Goal: Communication & Community: Answer question/provide support

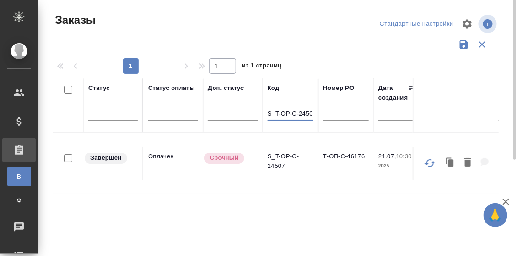
scroll to position [0, 3]
drag, startPoint x: 269, startPoint y: 111, endPoint x: 359, endPoint y: 108, distance: 90.4
paste input "C_ENKA-581"
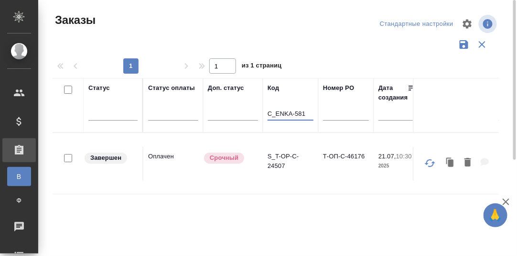
type input "C_ENKA-581"
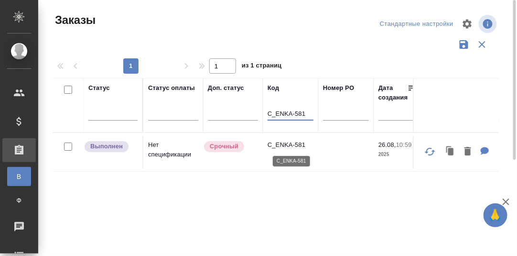
click at [286, 143] on p "C_ENKA-581" at bounding box center [291, 145] width 46 height 10
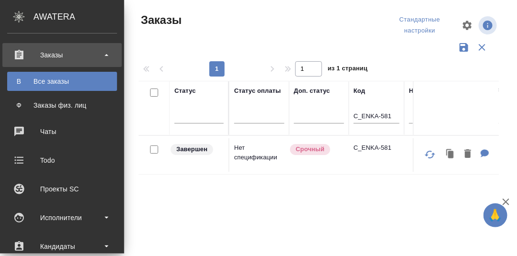
scroll to position [143, 0]
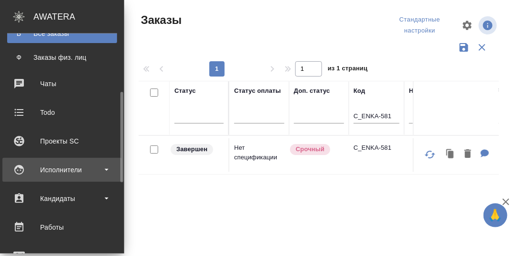
click at [57, 167] on div "Исполнители" at bounding box center [62, 170] width 110 height 14
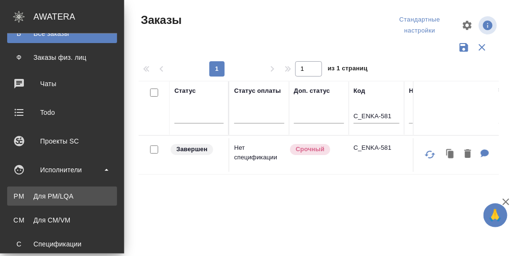
click at [55, 194] on div "Для PM/LQA" at bounding box center [62, 196] width 100 height 10
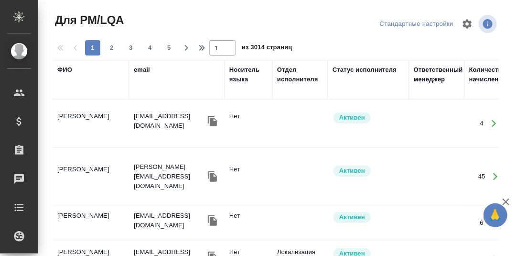
click at [64, 71] on div "ФИО" at bounding box center [64, 70] width 15 height 10
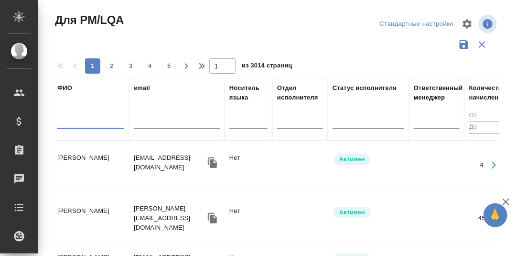
click at [71, 123] on input "text" at bounding box center [90, 123] width 67 height 12
paste input "Чикиндина-Котович"
type input "Чикиндина-Котович"
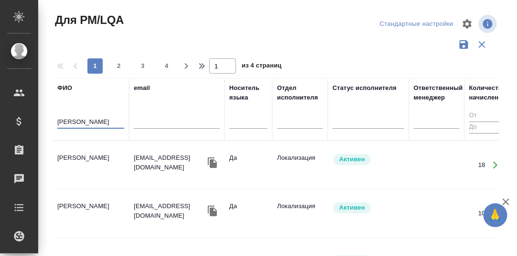
click at [73, 154] on td "[PERSON_NAME]" at bounding box center [91, 164] width 77 height 33
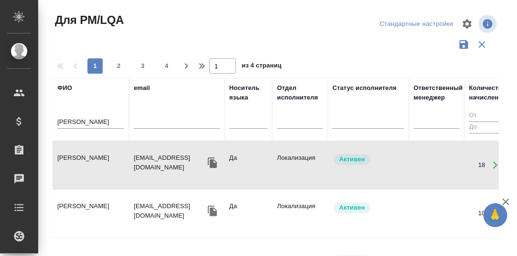
click at [73, 154] on td "[PERSON_NAME]" at bounding box center [91, 164] width 77 height 33
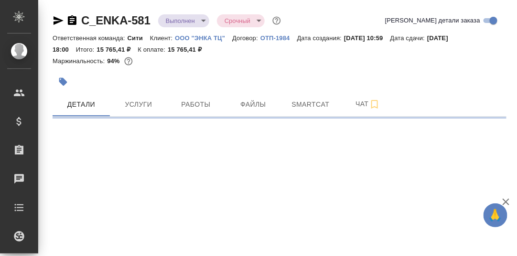
select select "RU"
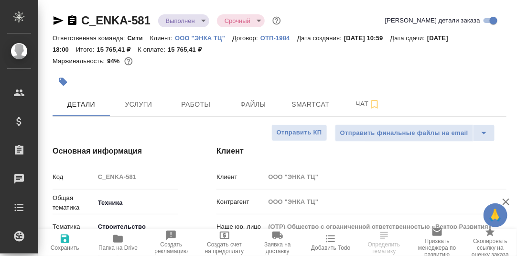
type textarea "x"
type input "Технический"
type textarea "x"
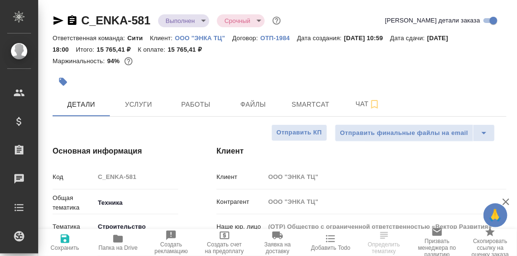
type textarea "x"
type input "[PERSON_NAME]"
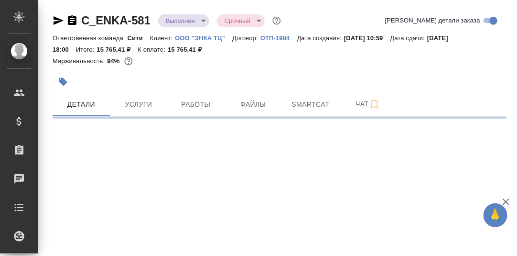
select select "RU"
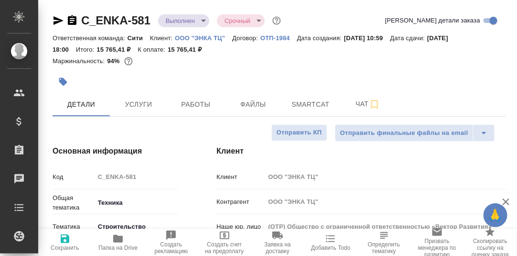
type textarea "x"
drag, startPoint x: 190, startPoint y: 106, endPoint x: 381, endPoint y: 119, distance: 191.7
click at [191, 106] on span "Работы" at bounding box center [196, 105] width 46 height 12
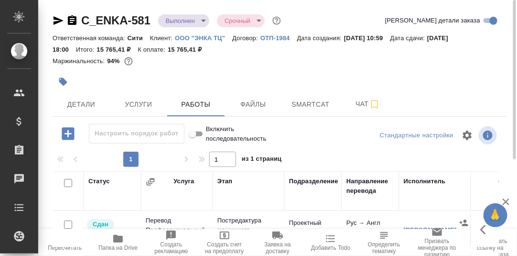
scroll to position [143, 0]
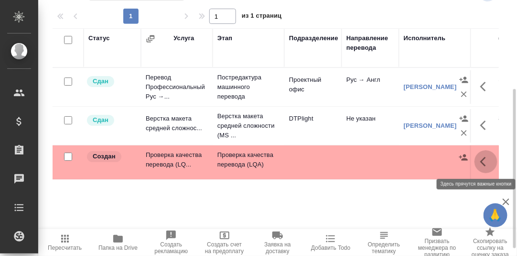
click at [482, 161] on icon "button" at bounding box center [484, 162] width 6 height 10
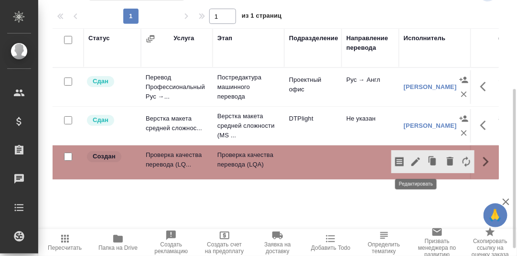
click at [418, 160] on icon "button" at bounding box center [415, 161] width 11 height 11
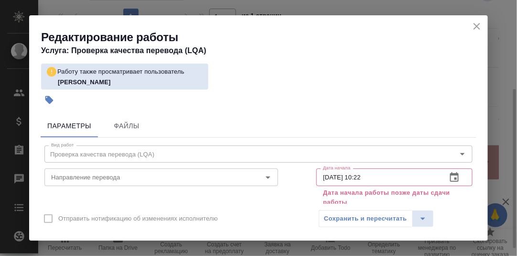
scroll to position [47, 0]
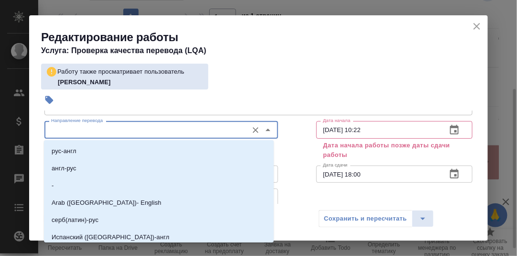
click at [99, 128] on input "Направление перевода" at bounding box center [145, 129] width 196 height 11
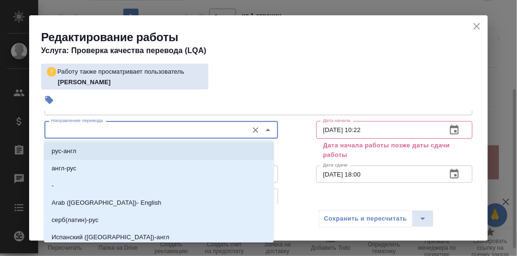
click at [78, 153] on li "рус-англ" at bounding box center [159, 151] width 230 height 17
type input "рус-англ"
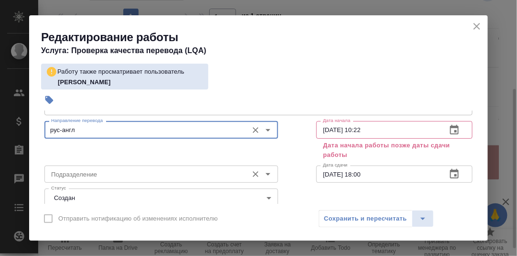
click at [109, 173] on input "Подразделение" at bounding box center [145, 173] width 196 height 11
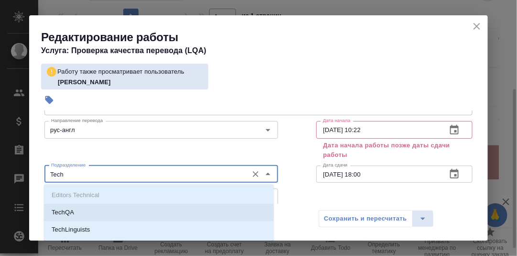
drag, startPoint x: 76, startPoint y: 214, endPoint x: 117, endPoint y: 190, distance: 48.0
click at [76, 213] on li "TechQA" at bounding box center [159, 212] width 230 height 17
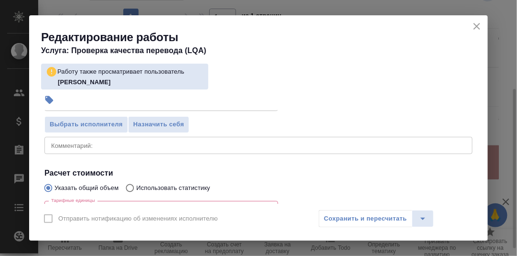
scroll to position [239, 0]
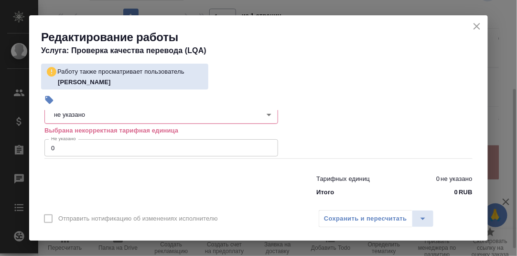
type input "TechQA"
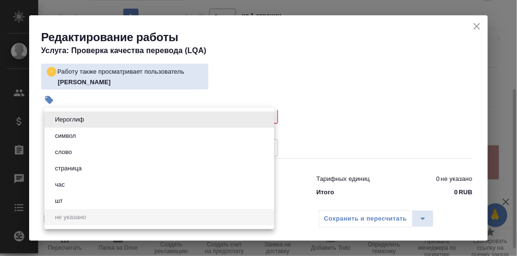
click at [88, 115] on body "🙏 .cls-1 fill:#fff; AWATERA Румянцева Дарья d.rumyantseva Клиенты Спецификации …" at bounding box center [258, 128] width 517 height 256
click at [66, 185] on button "час" at bounding box center [60, 184] width 16 height 11
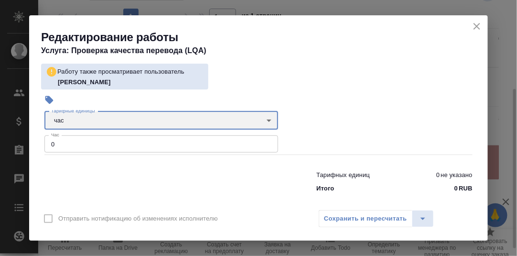
type input "5a8b1489cc6b4906c91bfd93"
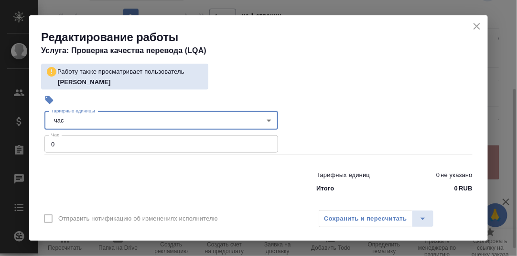
scroll to position [215, 0]
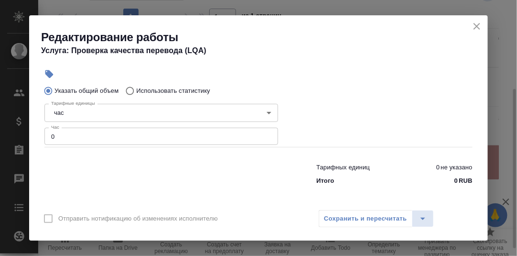
click at [79, 147] on div "Тарифных единиц 0 не указано Итого 0 RUB" at bounding box center [258, 172] width 467 height 65
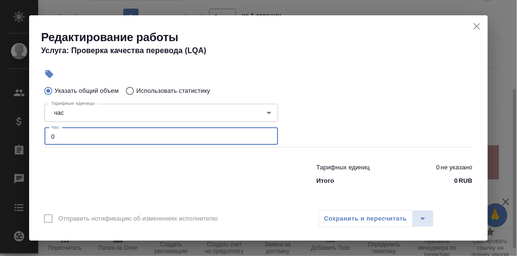
drag, startPoint x: 59, startPoint y: 137, endPoint x: 71, endPoint y: 136, distance: 12.0
click at [59, 136] on input "0" at bounding box center [161, 136] width 234 height 17
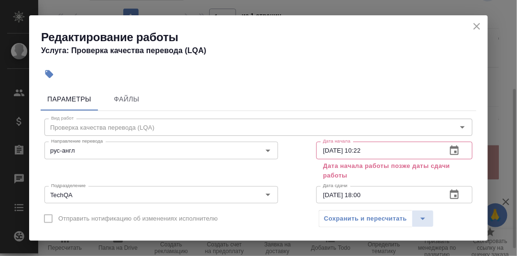
scroll to position [0, 0]
type input "0.3"
click at [450, 149] on icon "button" at bounding box center [454, 151] width 9 height 10
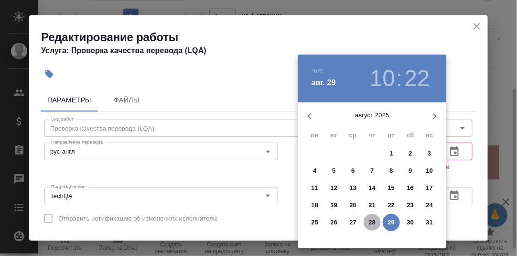
click at [373, 220] on p "28" at bounding box center [372, 223] width 7 height 10
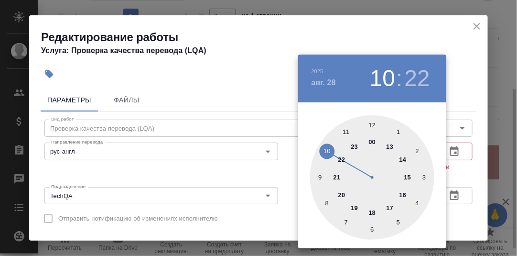
click at [318, 176] on div at bounding box center [372, 177] width 124 height 124
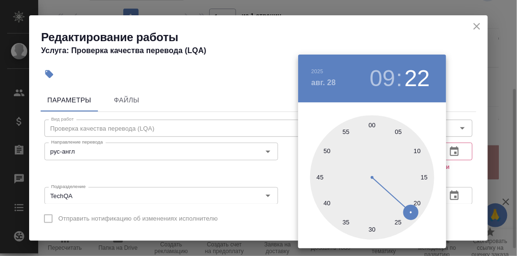
drag, startPoint x: 372, startPoint y: 126, endPoint x: 416, endPoint y: 132, distance: 44.0
click at [375, 126] on div at bounding box center [372, 177] width 124 height 124
type input "28.08.2025 09:00"
click at [471, 157] on div at bounding box center [258, 128] width 517 height 256
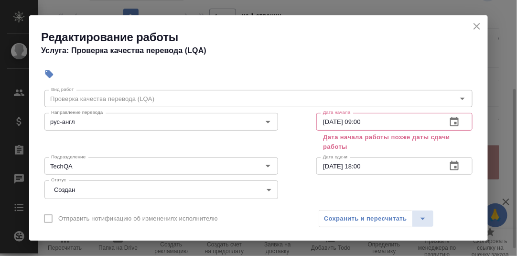
scroll to position [47, 0]
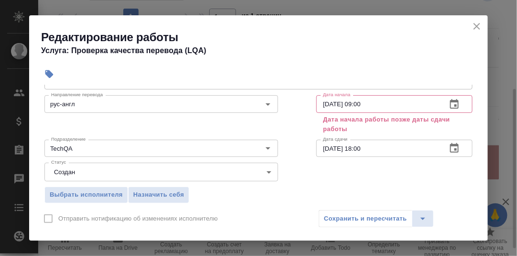
click at [450, 149] on icon "button" at bounding box center [454, 148] width 9 height 10
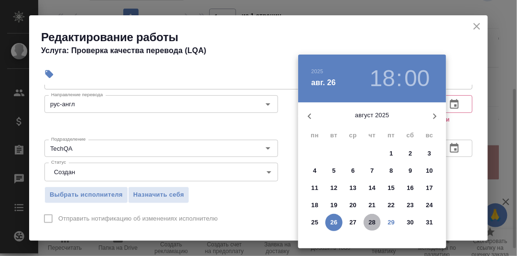
click at [374, 220] on p "28" at bounding box center [372, 223] width 7 height 10
type input "28.08.2025 18:00"
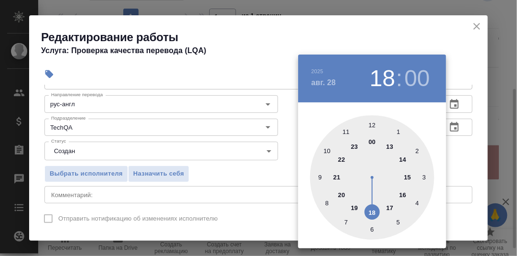
click at [471, 165] on div at bounding box center [258, 128] width 517 height 256
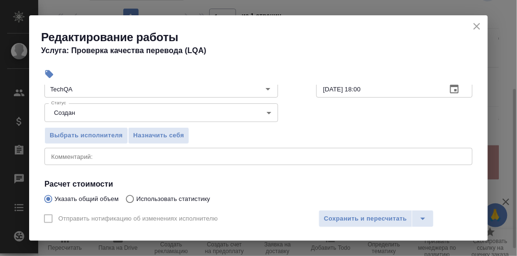
scroll to position [96, 0]
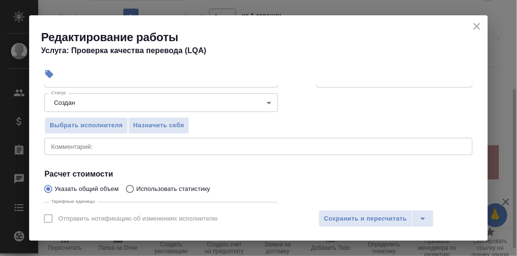
click at [90, 151] on div "x Комментарий:" at bounding box center [258, 146] width 428 height 17
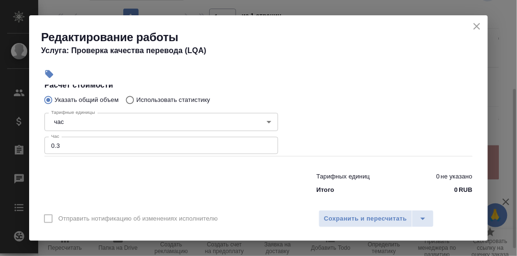
scroll to position [191, 0]
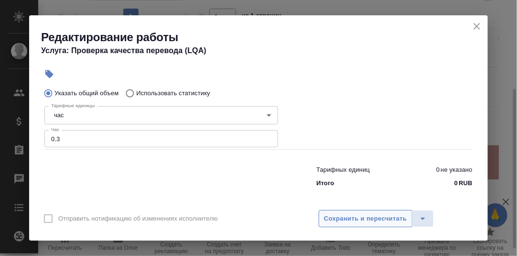
type textarea "Проверка А. Мангул"
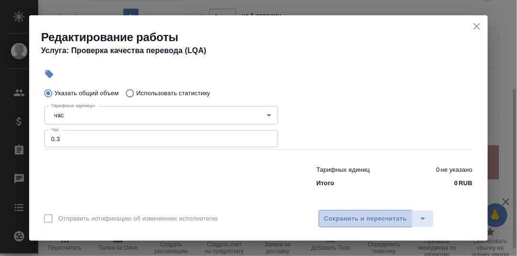
click at [372, 221] on span "Сохранить и пересчитать" at bounding box center [365, 218] width 83 height 11
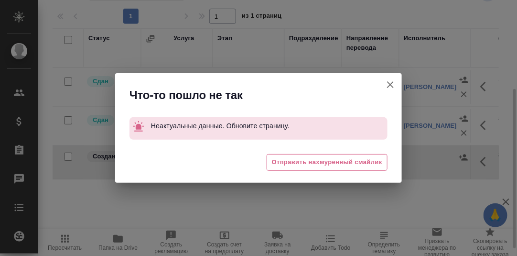
click at [392, 85] on icon "button" at bounding box center [390, 84] width 11 height 11
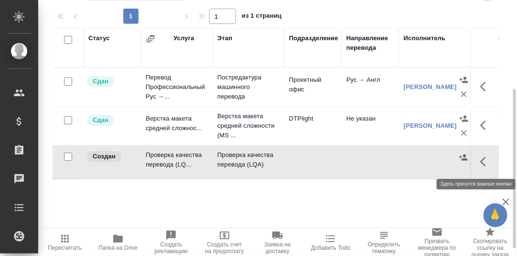
click at [485, 160] on icon "button" at bounding box center [486, 161] width 11 height 11
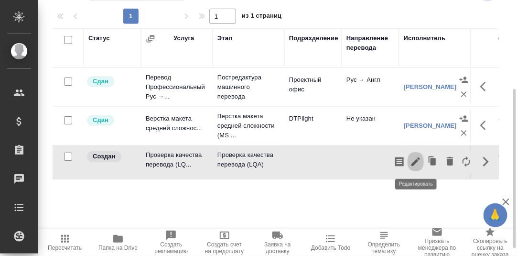
click at [417, 163] on icon "button" at bounding box center [415, 161] width 11 height 11
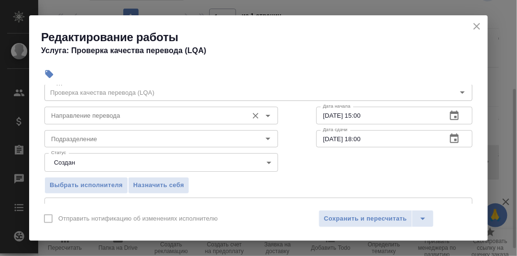
scroll to position [0, 0]
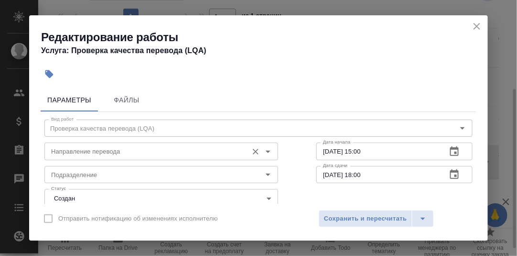
click at [93, 154] on input "Направление перевода" at bounding box center [145, 150] width 196 height 11
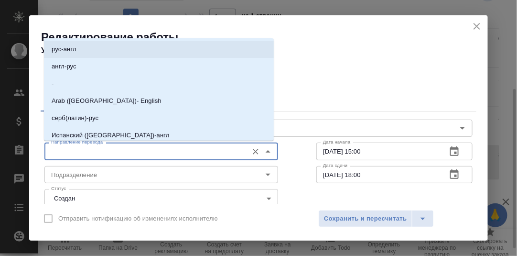
click at [79, 50] on li "рус-англ" at bounding box center [159, 49] width 230 height 17
type input "рус-англ"
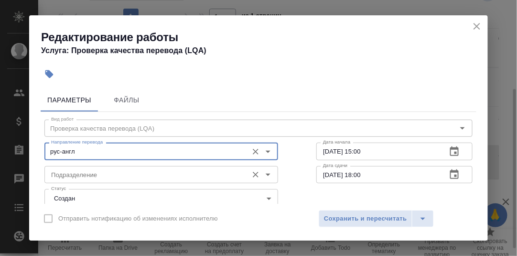
click at [72, 178] on input "Подразделение" at bounding box center [145, 174] width 196 height 11
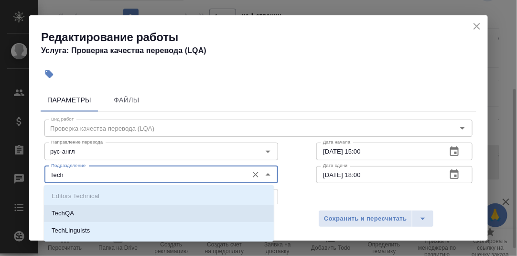
drag, startPoint x: 80, startPoint y: 207, endPoint x: 85, endPoint y: 205, distance: 5.3
click at [81, 207] on li "TechQA" at bounding box center [159, 213] width 230 height 17
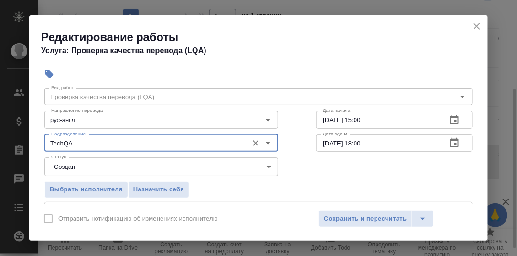
scroll to position [96, 0]
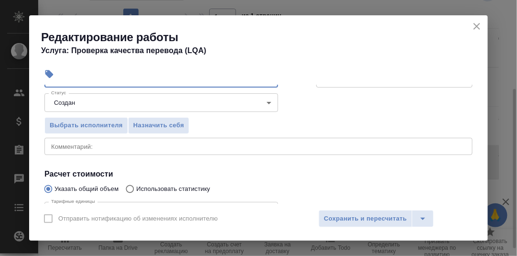
type input "TechQA"
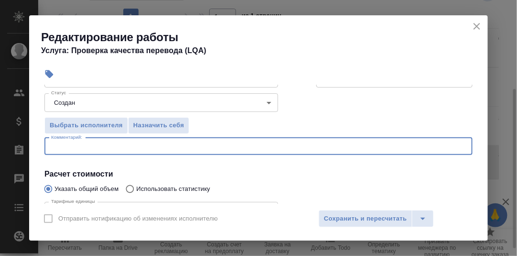
click at [92, 145] on textarea at bounding box center [258, 146] width 415 height 7
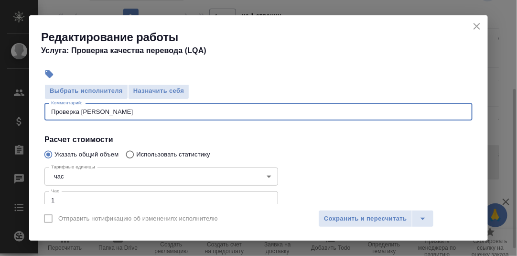
scroll to position [191, 0]
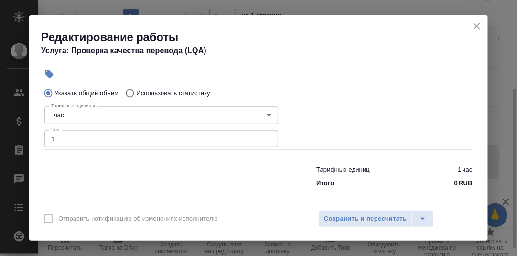
type textarea "Проверка Ани Мангул"
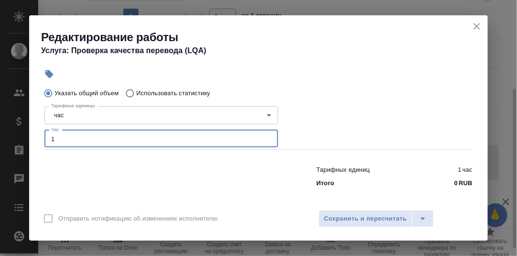
drag, startPoint x: 56, startPoint y: 138, endPoint x: 59, endPoint y: 143, distance: 5.5
click at [52, 139] on input "1" at bounding box center [161, 138] width 234 height 17
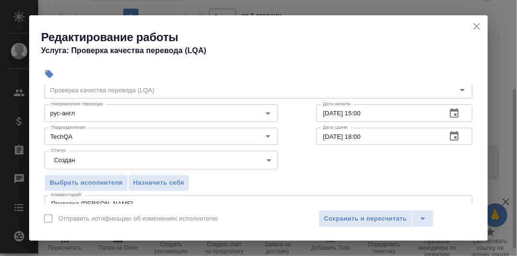
scroll to position [47, 0]
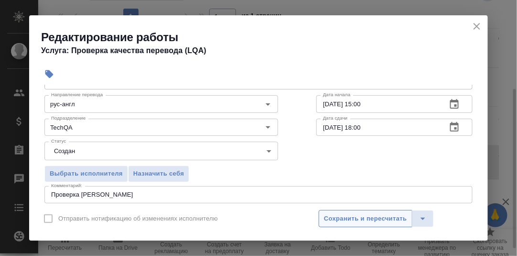
type input "0.3"
click at [372, 220] on span "Сохранить и пересчитать" at bounding box center [365, 218] width 83 height 11
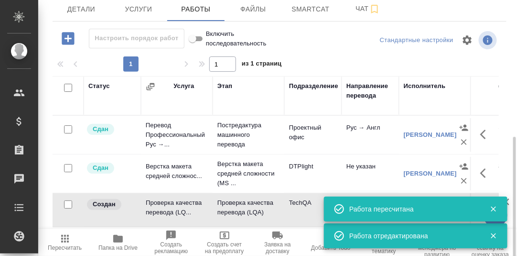
scroll to position [143, 0]
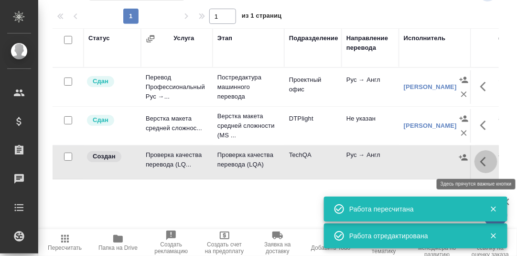
click at [480, 163] on button "button" at bounding box center [486, 161] width 23 height 23
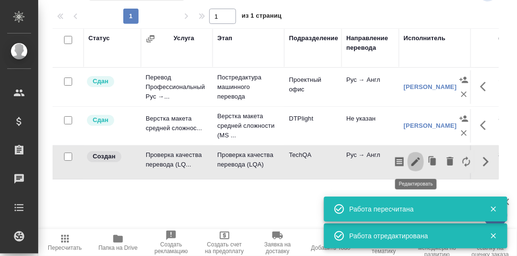
click at [416, 157] on icon "button" at bounding box center [415, 161] width 11 height 11
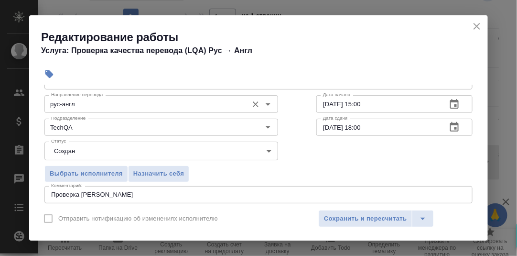
scroll to position [96, 0]
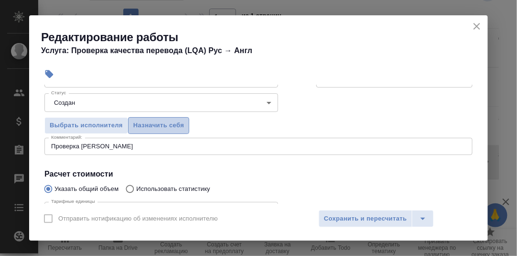
click at [169, 123] on span "Назначить себя" at bounding box center [158, 125] width 51 height 11
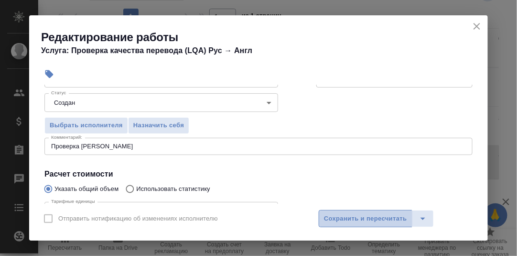
drag, startPoint x: 369, startPoint y: 216, endPoint x: 414, endPoint y: 194, distance: 49.4
click at [370, 216] on span "Сохранить и пересчитать" at bounding box center [365, 218] width 83 height 11
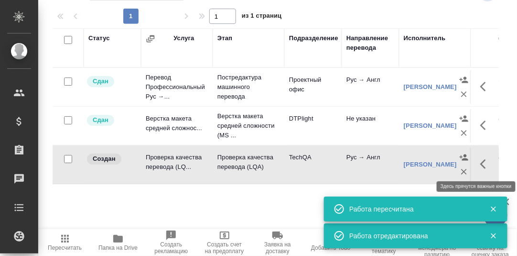
click at [484, 165] on icon "button" at bounding box center [486, 163] width 11 height 11
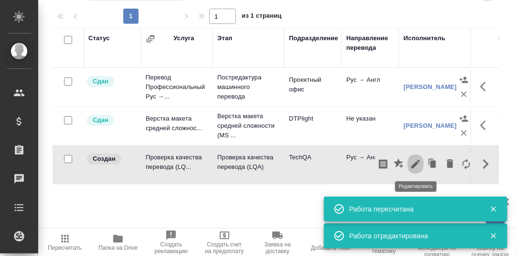
click at [416, 166] on icon "button" at bounding box center [415, 163] width 11 height 11
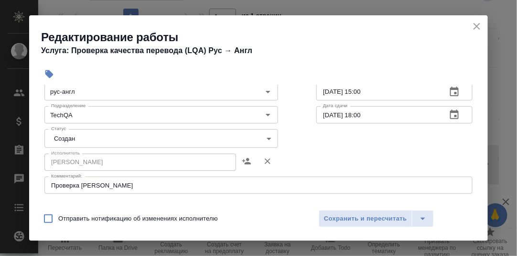
scroll to position [47, 0]
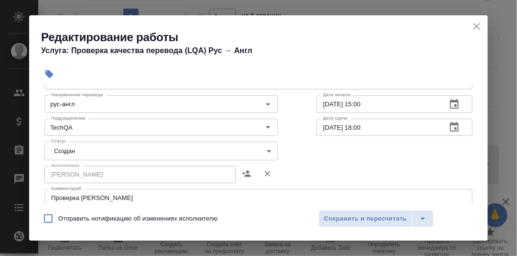
click at [265, 151] on body "🙏 .cls-1 fill:#fff; AWATERA Румянцева Дарья d.rumyantseva Клиенты Спецификации …" at bounding box center [258, 128] width 517 height 256
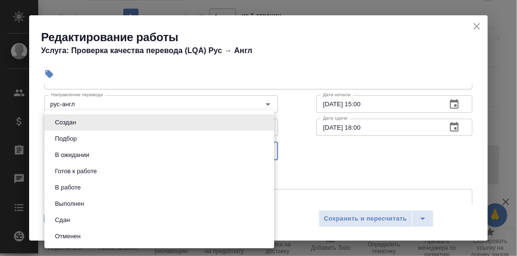
click at [78, 219] on li "Сдан" at bounding box center [159, 220] width 230 height 16
type input "closed"
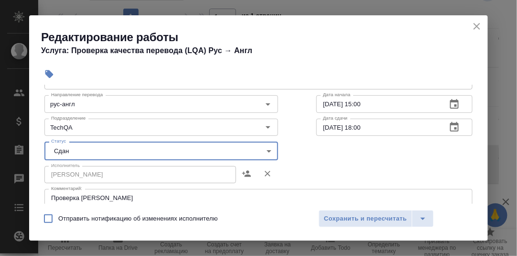
drag, startPoint x: 372, startPoint y: 215, endPoint x: 359, endPoint y: 200, distance: 19.7
click at [372, 215] on span "Сохранить и пересчитать" at bounding box center [365, 218] width 83 height 11
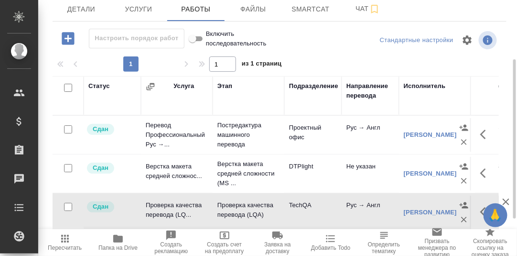
scroll to position [155, 0]
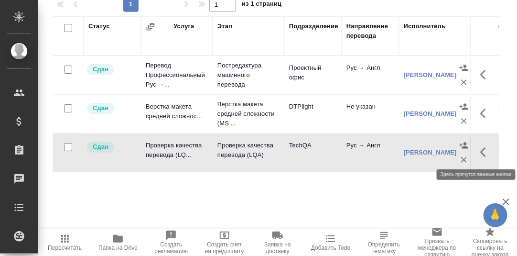
click at [486, 154] on icon "button" at bounding box center [486, 151] width 11 height 11
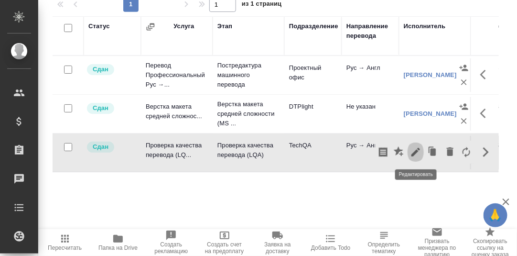
click at [415, 152] on icon "button" at bounding box center [416, 152] width 9 height 9
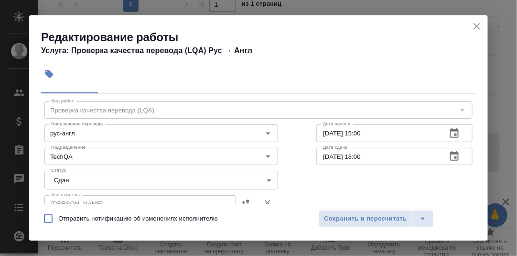
scroll to position [0, 0]
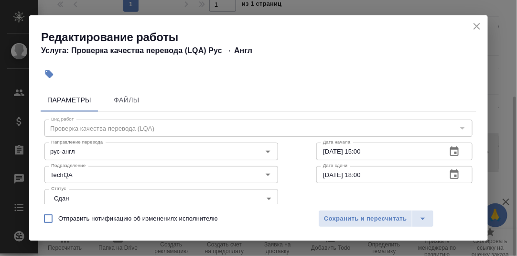
click at [474, 27] on icon "close" at bounding box center [477, 26] width 11 height 11
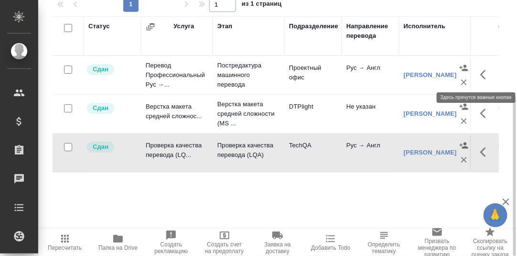
click at [485, 72] on icon "button" at bounding box center [486, 74] width 11 height 11
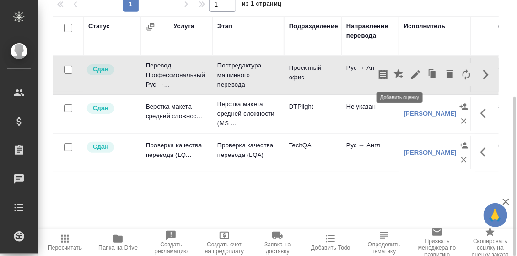
click at [398, 70] on icon "button" at bounding box center [399, 74] width 10 height 10
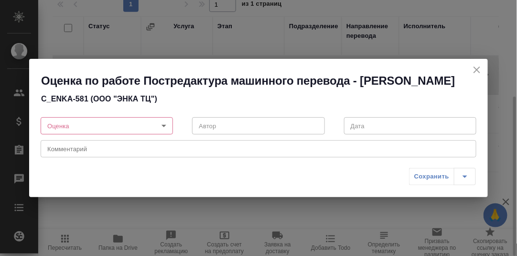
click at [164, 123] on body "🙏 .cls-1 fill:#fff; AWATERA Румянцева Дарья d.rumyantseva Клиенты Спецификации …" at bounding box center [258, 128] width 517 height 256
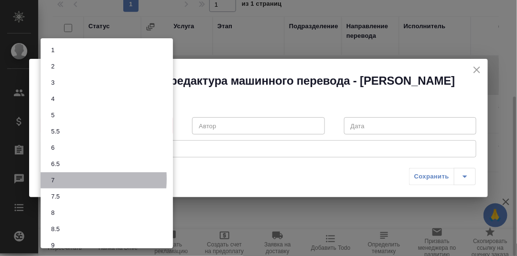
click at [56, 179] on button "7" at bounding box center [52, 180] width 9 height 11
type input "7"
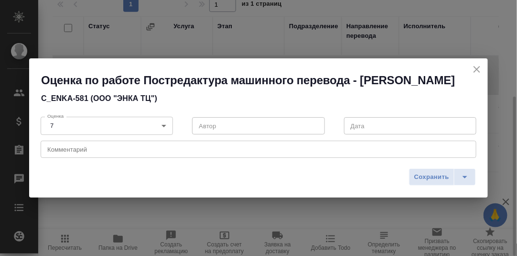
click at [94, 153] on div "x Комментарий" at bounding box center [259, 149] width 436 height 17
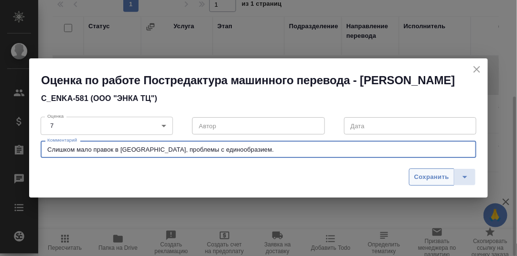
type textarea "Слишком мало правок в МТ, проблемы с единообразием."
click at [432, 178] on span "Сохранить" at bounding box center [432, 177] width 35 height 11
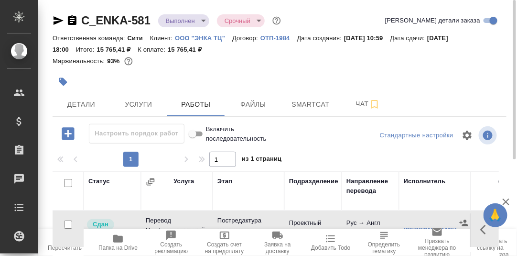
scroll to position [155, 0]
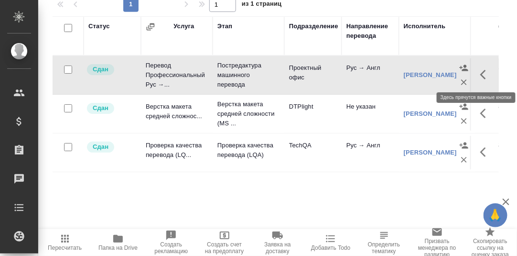
click at [484, 74] on icon "button" at bounding box center [486, 74] width 11 height 11
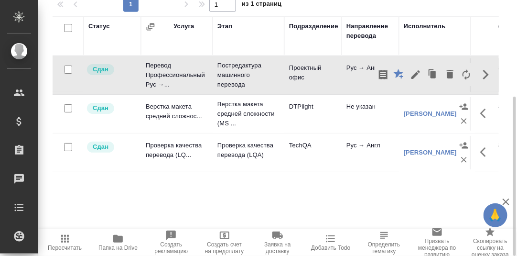
click at [394, 173] on div "Статус Услуга Этап Подразделение Направление перевода Исполнитель Автор изменен…" at bounding box center [276, 123] width 447 height 215
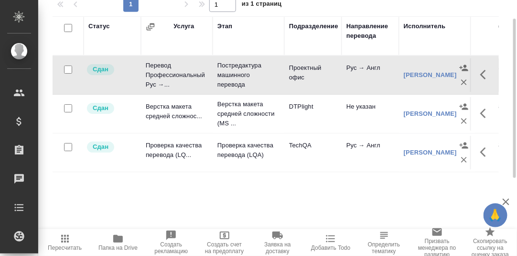
scroll to position [0, 0]
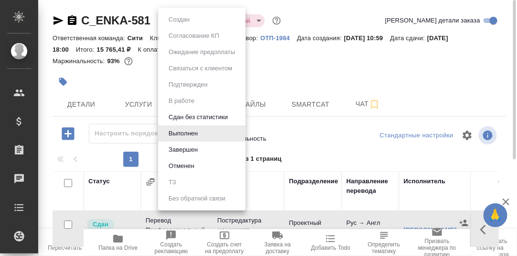
click at [200, 19] on body "🙏 .cls-1 fill:#fff; AWATERA Румянцева Дарья d.rumyantseva Клиенты Спецификации …" at bounding box center [258, 128] width 517 height 256
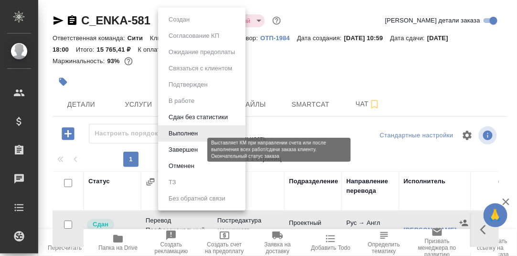
click at [185, 148] on button "Завершен" at bounding box center [183, 149] width 35 height 11
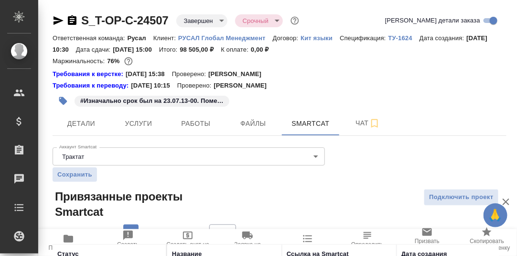
drag, startPoint x: 83, startPoint y: 18, endPoint x: 115, endPoint y: 8, distance: 33.1
click at [110, 15] on div "S_T-OP-C-24507 Завершен closed Срочный urgent" at bounding box center [177, 20] width 249 height 15
drag, startPoint x: 171, startPoint y: 14, endPoint x: 83, endPoint y: 15, distance: 88.0
click at [83, 15] on div "S_T-OP-C-24507 Завершен closed Срочный urgent" at bounding box center [177, 20] width 249 height 15
copy link "S_T-OP-C-24507"
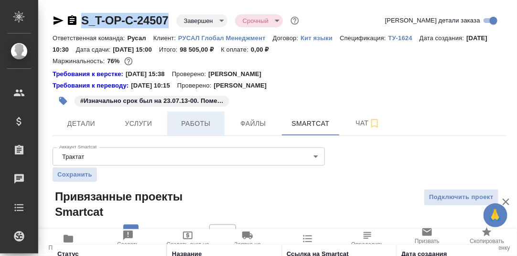
click at [196, 125] on span "Работы" at bounding box center [196, 124] width 46 height 12
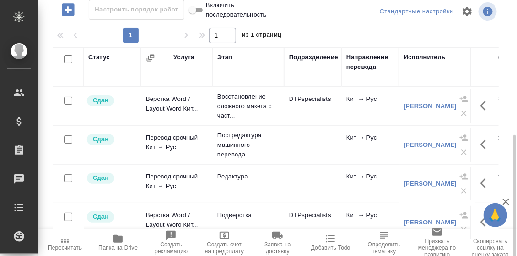
scroll to position [174, 0]
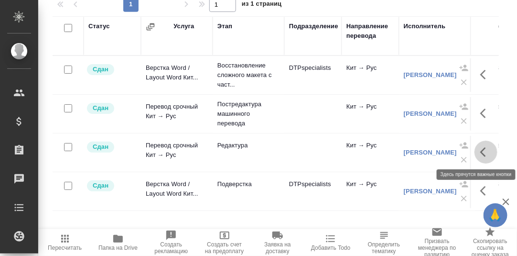
click at [481, 151] on icon "button" at bounding box center [486, 151] width 11 height 11
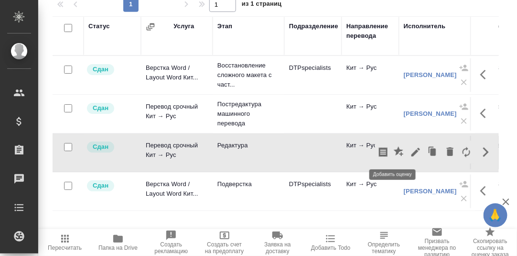
click at [394, 148] on icon "button" at bounding box center [399, 151] width 10 height 10
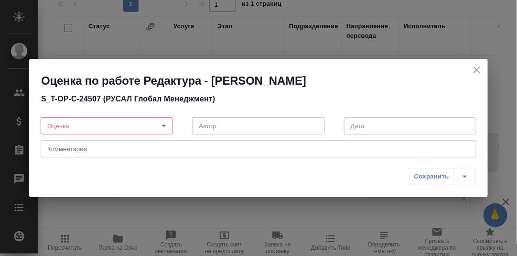
click at [166, 125] on body "🙏 .cls-1 fill:#fff; AWATERA Румянцева Дарья d.rumyantseva Клиенты Спецификации …" at bounding box center [258, 128] width 517 height 256
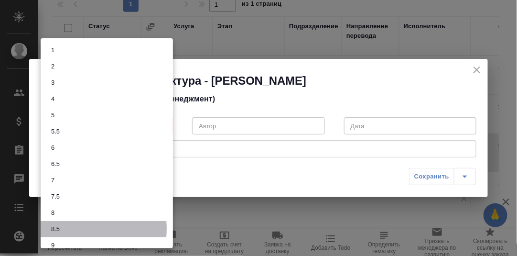
click at [73, 229] on li "8.5" at bounding box center [107, 229] width 132 height 16
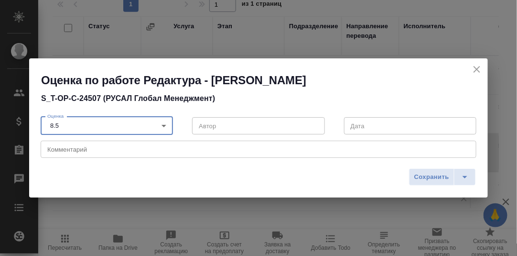
click at [166, 124] on body "🙏 .cls-1 fill:#fff; AWATERA Румянцева Дарья d.rumyantseva Клиенты Спецификации …" at bounding box center [258, 128] width 517 height 256
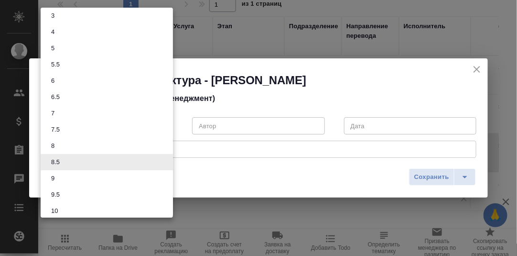
scroll to position [41, 0]
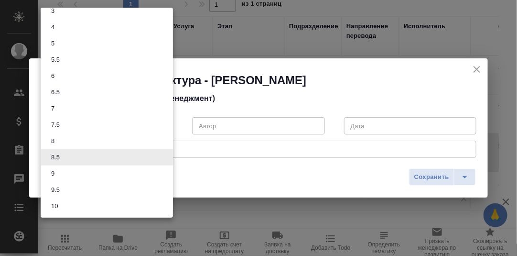
drag, startPoint x: 69, startPoint y: 187, endPoint x: 74, endPoint y: 181, distance: 7.5
click at [69, 187] on li "9.5" at bounding box center [107, 190] width 132 height 16
type input "9.5"
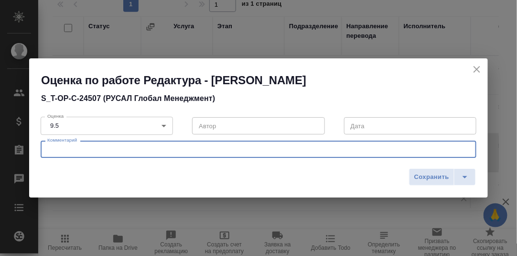
click at [98, 146] on textarea at bounding box center [258, 149] width 423 height 7
type textarea "Явных ошибок не обнаружено."
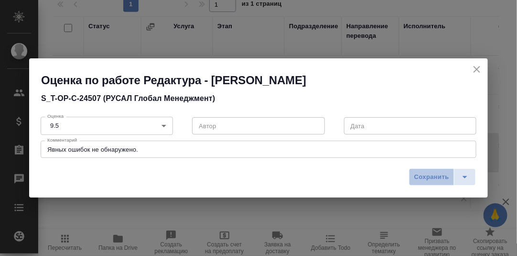
drag, startPoint x: 436, startPoint y: 178, endPoint x: 380, endPoint y: 150, distance: 62.4
click at [435, 178] on span "Сохранить" at bounding box center [432, 177] width 35 height 11
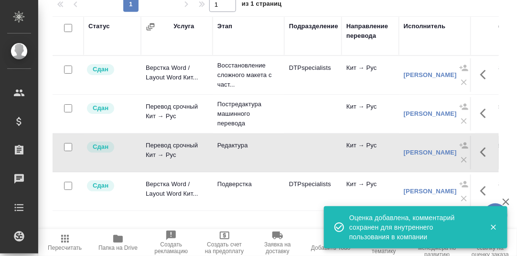
scroll to position [0, 0]
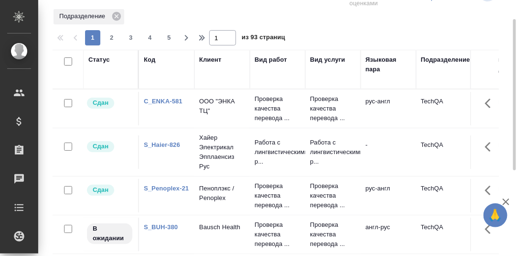
scroll to position [176, 0]
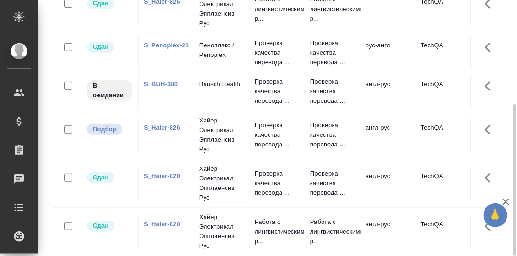
click at [157, 5] on link "S_Haier-826" at bounding box center [162, 1] width 36 height 7
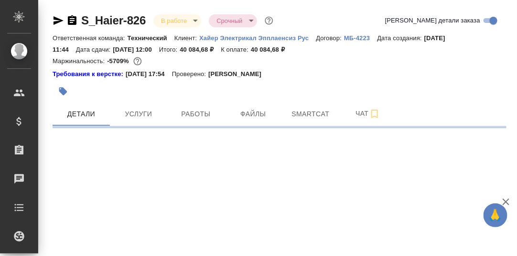
select select "RU"
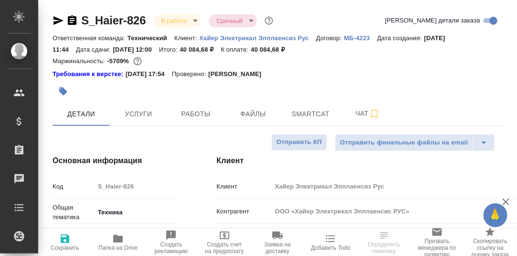
type textarea "x"
click at [360, 113] on span "Чат" at bounding box center [368, 114] width 46 height 12
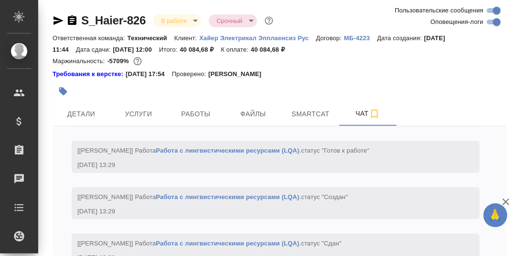
scroll to position [67, 0]
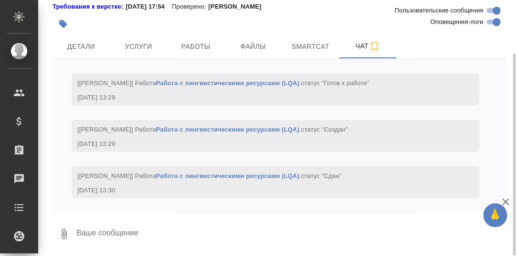
click at [122, 235] on textarea at bounding box center [291, 234] width 431 height 33
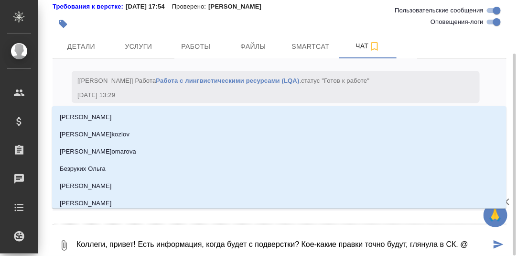
type textarea "Коллеги, привет! Есть информация, когда будет с подверстки? Кое-какие правки то…"
type input "[PERSON_NAME]"
type textarea "Коллеги, привет! Есть информация, когда будет с подверстки? Кое-какие правки то…"
type input "Ар"
type textarea "Коллеги, привет! Есть информация, когда будет с подверстки? Кое-какие правки то…"
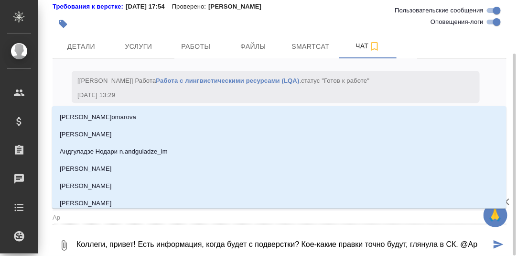
type input "Арс"
type textarea "Коллеги, привет! Есть информация, когда будет с подверстки? Кое-какие правки то…"
type input "Арсе"
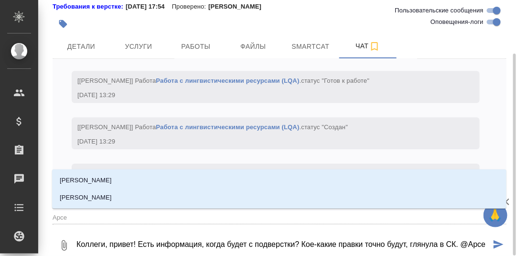
type textarea "Коллеги, привет! Есть информация, когда будет с подверстки? Кое-какие правки то…"
type input "[PERSON_NAME]"
type textarea "Коллеги, привет! Есть информация, когда будет с подверстки? Кое-какие правки то…"
type input "[PERSON_NAME]"
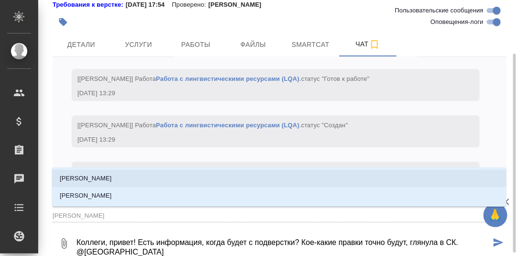
drag, startPoint x: 108, startPoint y: 177, endPoint x: 256, endPoint y: 226, distance: 155.6
click at [110, 178] on li "[PERSON_NAME]" at bounding box center [279, 178] width 455 height 17
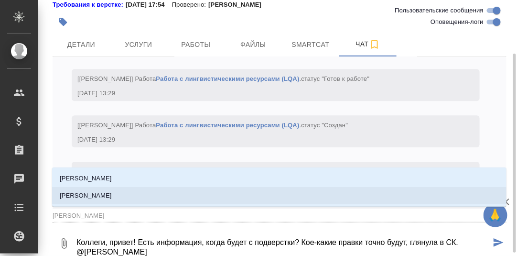
scroll to position [69, 0]
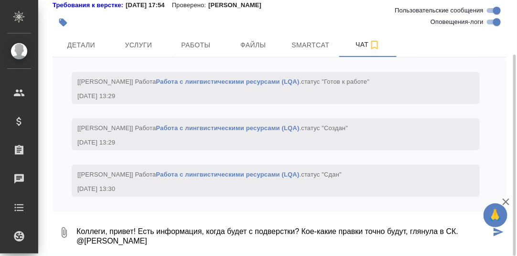
type textarea "Коллеги, привет! Есть информация, когда будет с подверстки? Кое-какие правки то…"
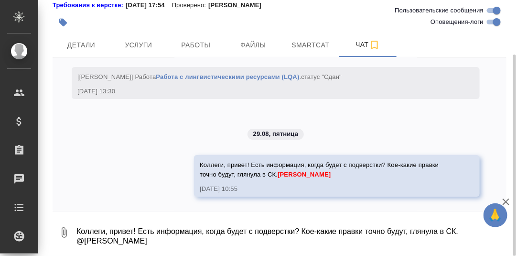
scroll to position [6625, 0]
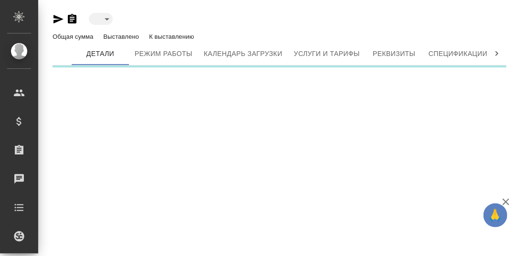
type input "active"
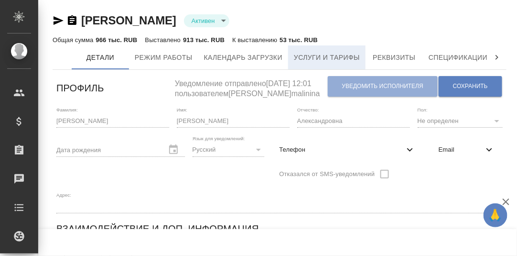
click at [338, 55] on span "Услуги и тарифы" at bounding box center [327, 58] width 66 height 12
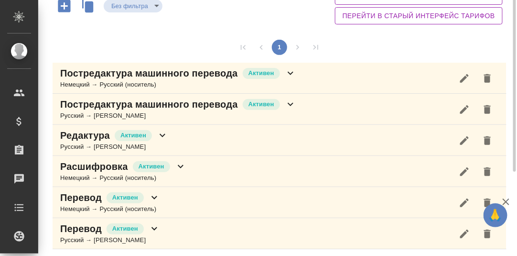
scroll to position [39, 0]
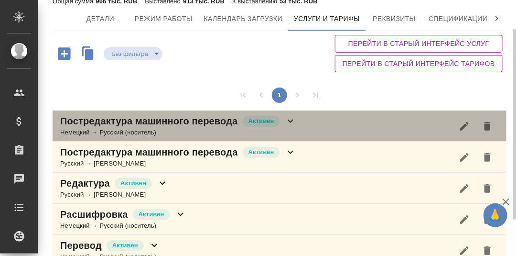
click at [289, 120] on icon at bounding box center [291, 121] width 6 height 3
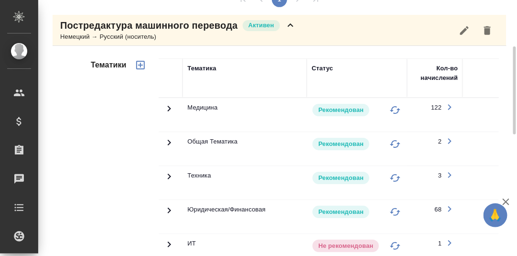
scroll to position [230, 0]
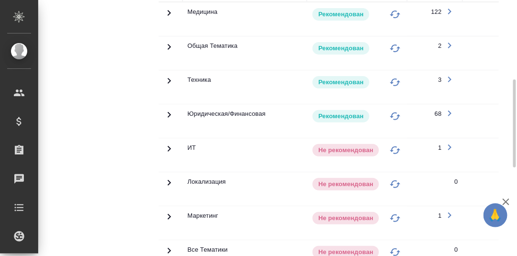
click at [170, 16] on icon at bounding box center [169, 13] width 3 height 6
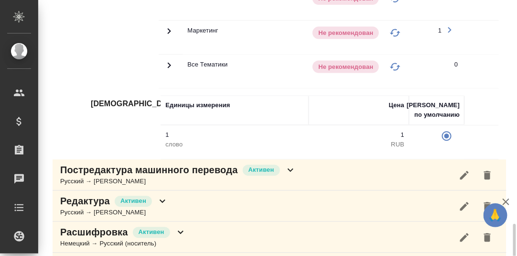
scroll to position [612, 0]
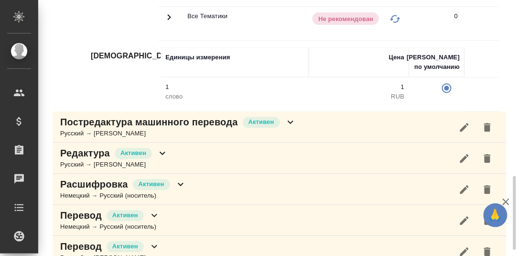
click at [290, 124] on icon at bounding box center [291, 122] width 6 height 3
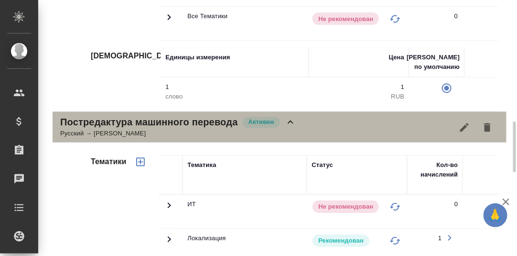
click at [292, 127] on icon at bounding box center [290, 121] width 11 height 11
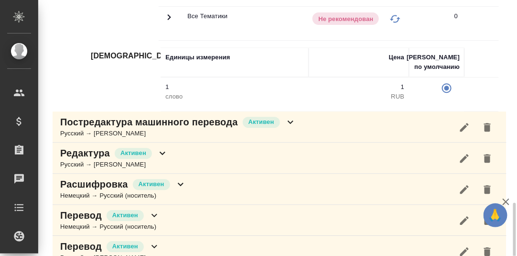
scroll to position [633, 0]
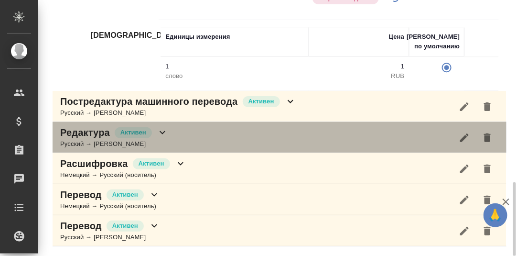
click at [166, 133] on icon at bounding box center [162, 132] width 11 height 11
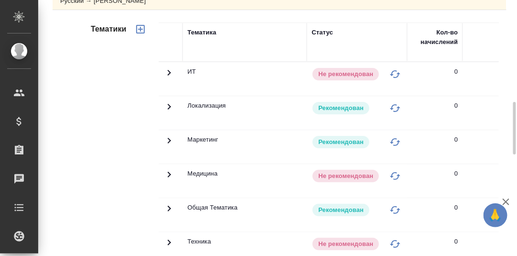
scroll to position [728, 0]
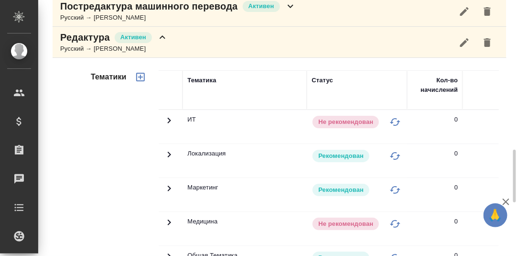
click at [162, 39] on icon at bounding box center [162, 37] width 11 height 11
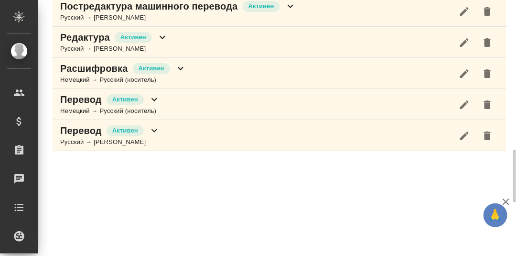
scroll to position [727, 0]
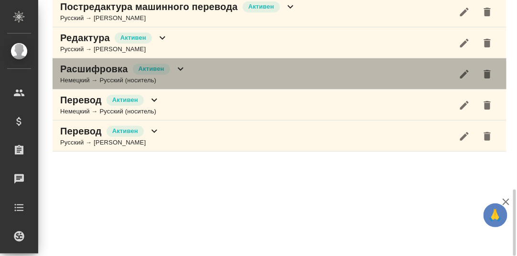
click at [179, 71] on icon at bounding box center [180, 68] width 11 height 11
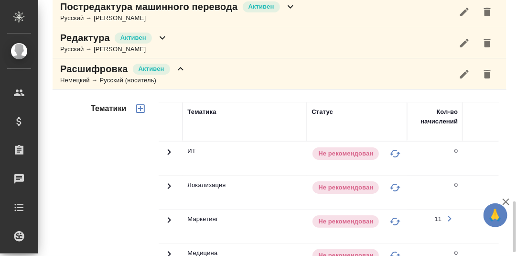
scroll to position [823, 0]
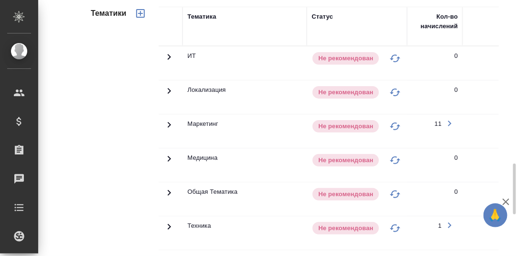
click at [169, 60] on icon at bounding box center [169, 57] width 3 height 6
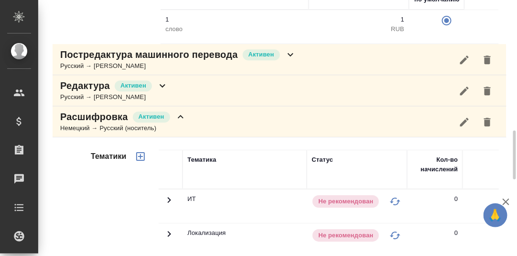
scroll to position [870, 0]
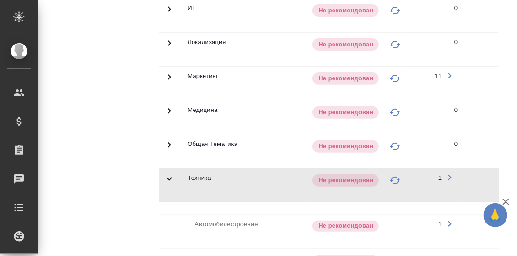
click at [165, 15] on icon at bounding box center [169, 8] width 11 height 11
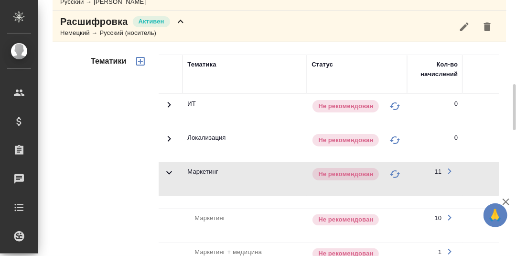
scroll to position [727, 0]
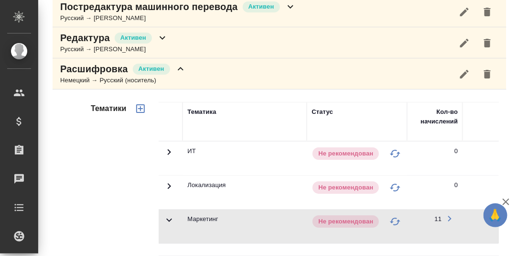
click at [179, 70] on icon at bounding box center [181, 68] width 6 height 3
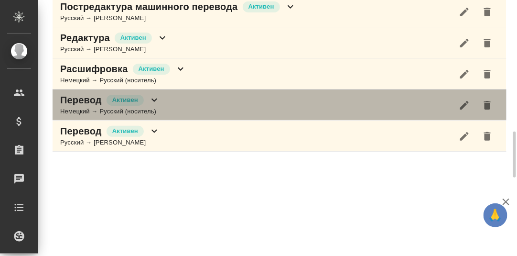
click at [157, 100] on icon at bounding box center [154, 99] width 11 height 11
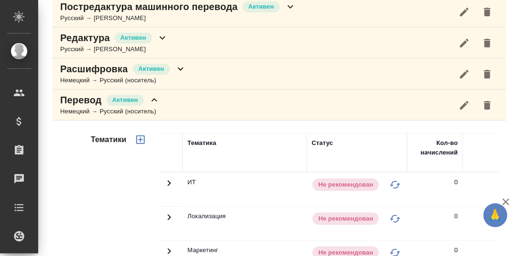
scroll to position [870, 0]
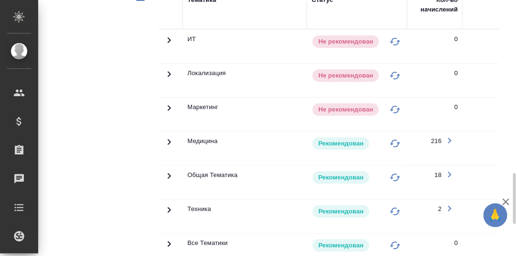
click at [168, 46] on icon at bounding box center [169, 39] width 11 height 11
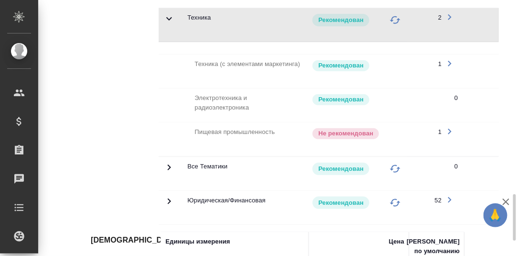
scroll to position [1145, 0]
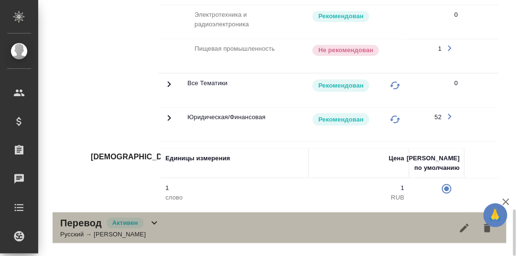
click at [155, 225] on icon at bounding box center [154, 222] width 11 height 11
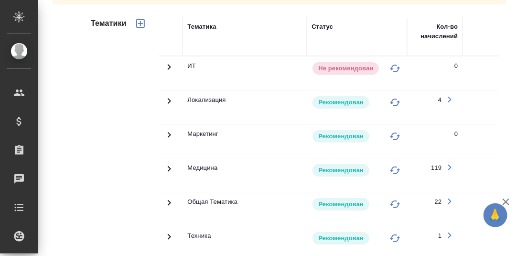
scroll to position [1543, 0]
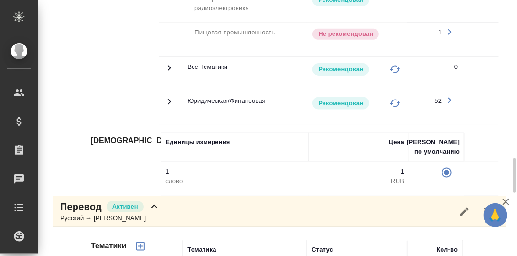
scroll to position [1209, 0]
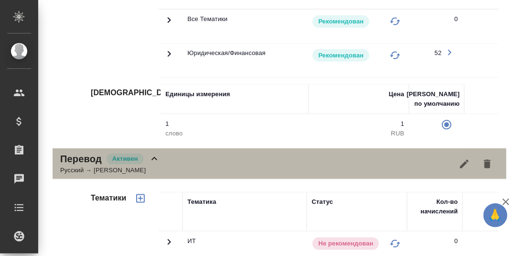
click at [154, 165] on icon at bounding box center [154, 158] width 11 height 11
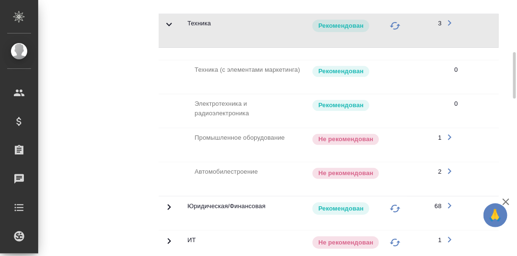
scroll to position [334, 0]
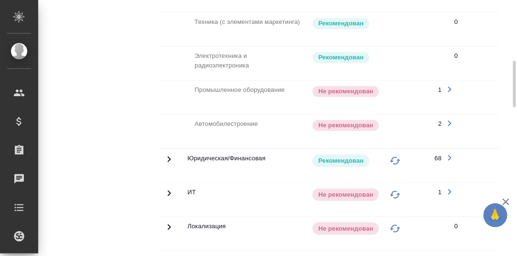
click at [450, 84] on icon "button" at bounding box center [449, 89] width 11 height 11
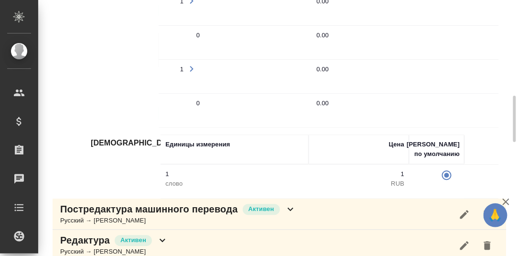
scroll to position [382, 0]
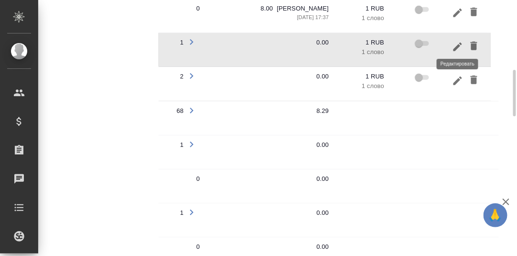
click at [458, 44] on icon "button" at bounding box center [458, 46] width 9 height 9
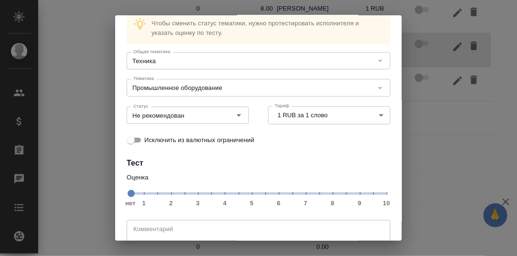
scroll to position [88, 0]
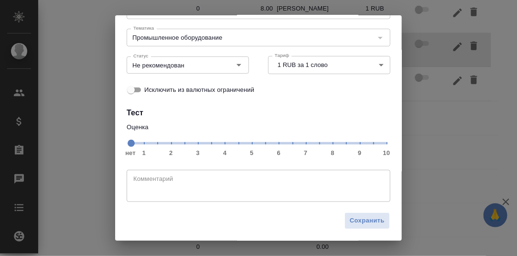
click at [328, 145] on span "нет 1 2 3 4 5 6 7 8 9 10" at bounding box center [259, 142] width 256 height 13
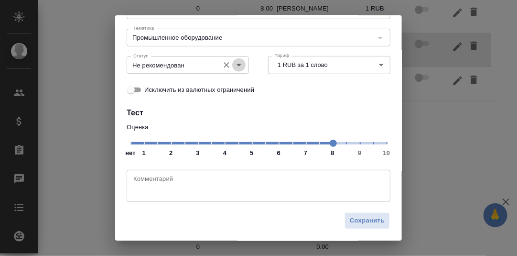
click at [236, 66] on icon "Open" at bounding box center [238, 64] width 11 height 11
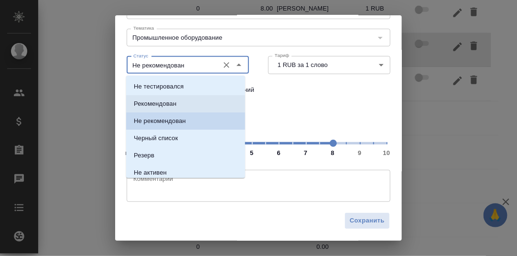
click at [174, 105] on p "Рекомендован" at bounding box center [155, 104] width 43 height 10
type input "Рекомендован"
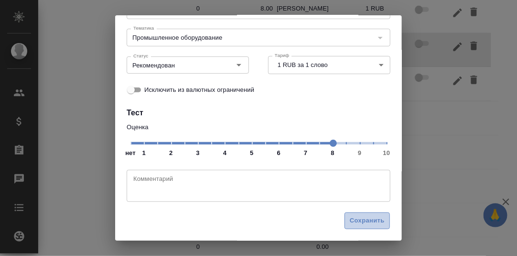
click at [361, 215] on span "Сохранить" at bounding box center [367, 220] width 35 height 11
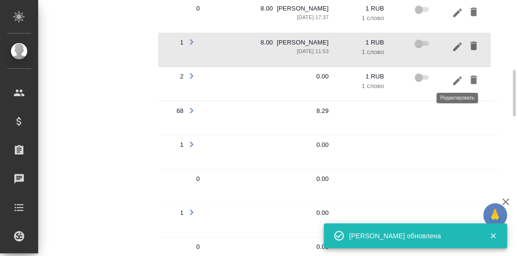
click at [458, 77] on icon "button" at bounding box center [458, 80] width 9 height 9
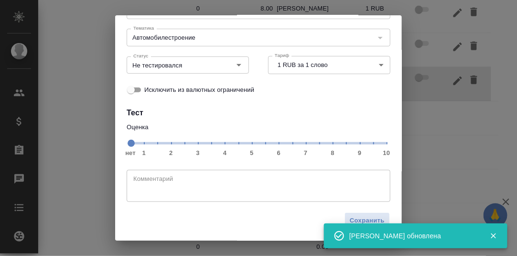
click at [325, 143] on span "нет 1 2 3 4 5 6 7 8 9 10" at bounding box center [259, 142] width 256 height 13
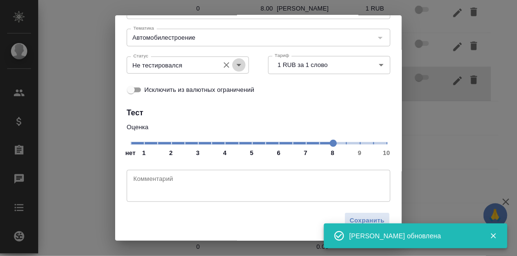
click at [236, 67] on icon "Open" at bounding box center [238, 64] width 11 height 11
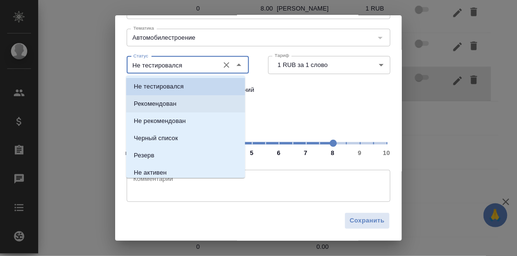
click at [159, 101] on p "Рекомендован" at bounding box center [155, 104] width 43 height 10
type input "Рекомендован"
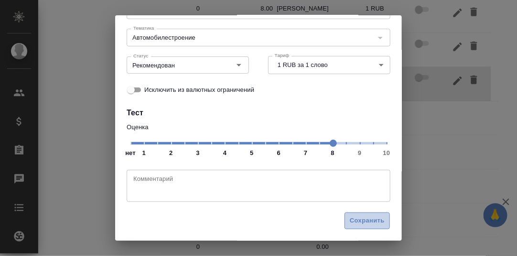
drag, startPoint x: 354, startPoint y: 221, endPoint x: 433, endPoint y: 219, distance: 78.5
click at [355, 221] on span "Сохранить" at bounding box center [367, 220] width 35 height 11
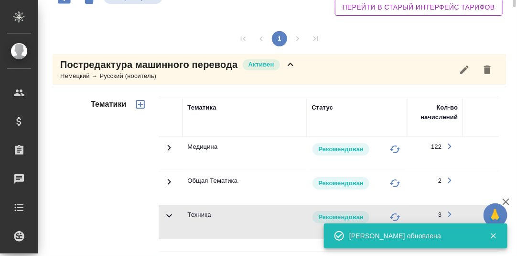
scroll to position [47, 0]
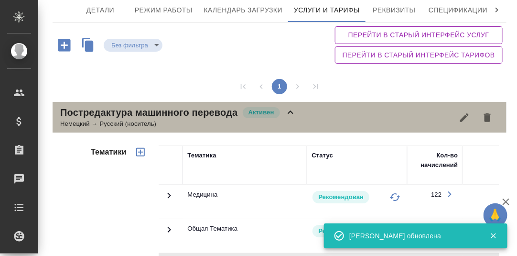
click at [292, 113] on icon at bounding box center [290, 112] width 11 height 11
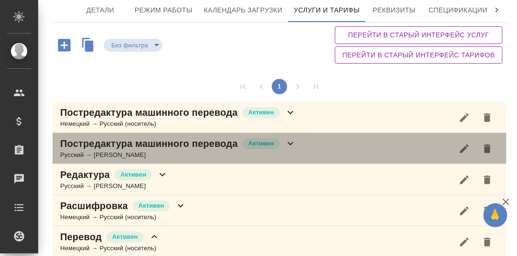
click at [293, 143] on icon at bounding box center [290, 143] width 11 height 11
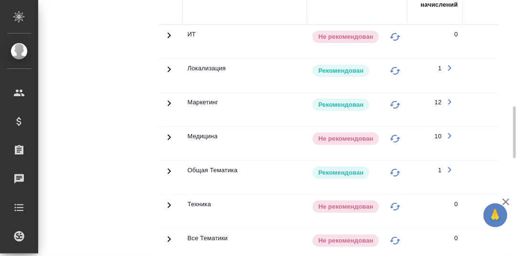
scroll to position [334, 0]
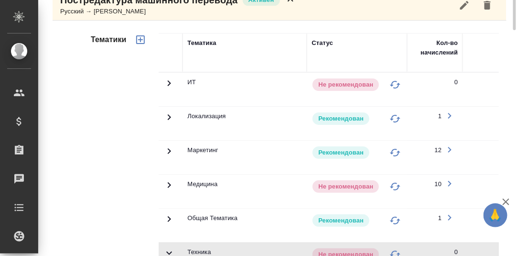
scroll to position [143, 0]
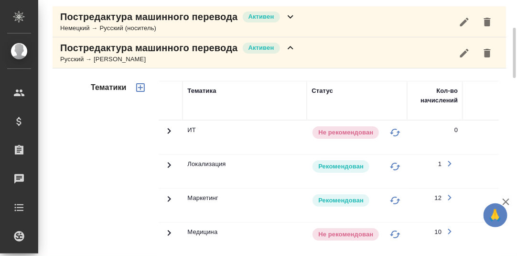
click at [292, 47] on icon at bounding box center [290, 47] width 11 height 11
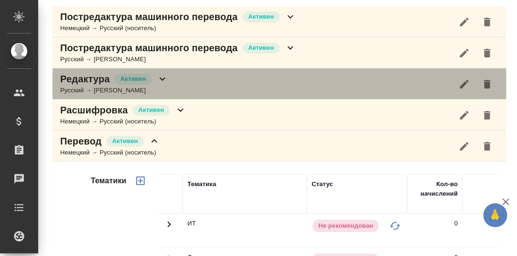
click at [162, 76] on icon at bounding box center [162, 78] width 11 height 11
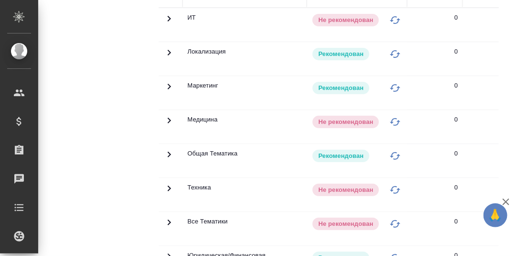
scroll to position [191, 0]
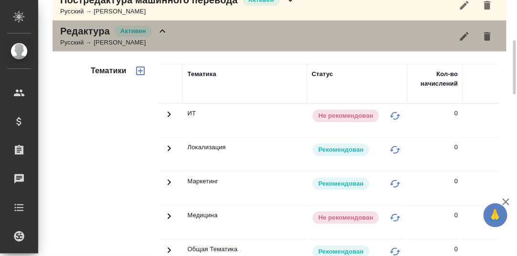
click at [165, 28] on icon at bounding box center [162, 30] width 11 height 11
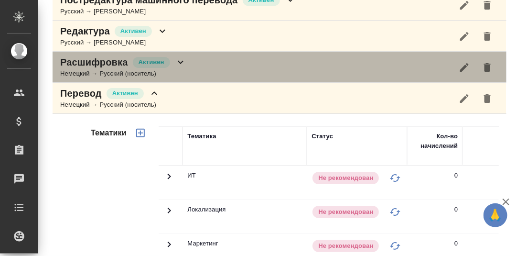
click at [182, 61] on icon at bounding box center [181, 62] width 6 height 3
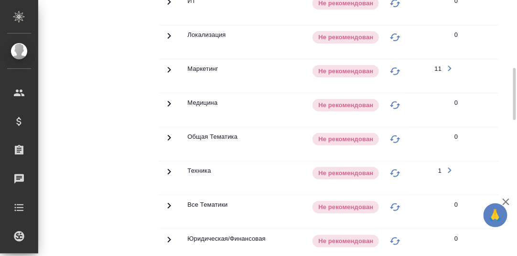
scroll to position [382, 0]
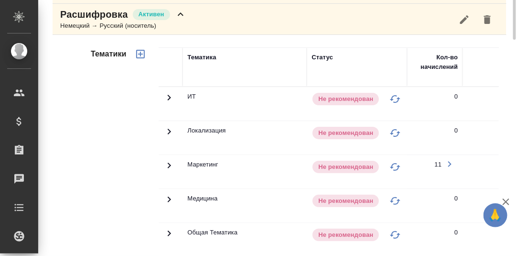
scroll to position [191, 0]
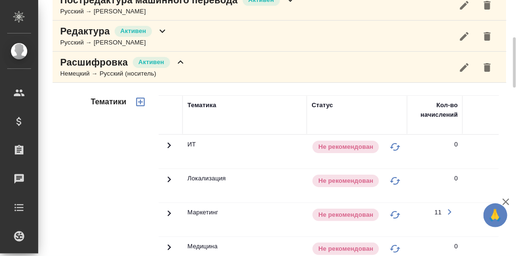
click at [179, 60] on icon at bounding box center [181, 61] width 6 height 3
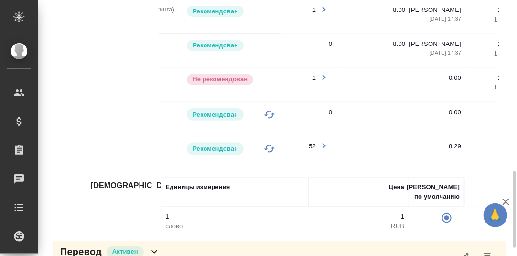
scroll to position [0, 126]
click at [321, 72] on icon "button" at bounding box center [323, 76] width 11 height 11
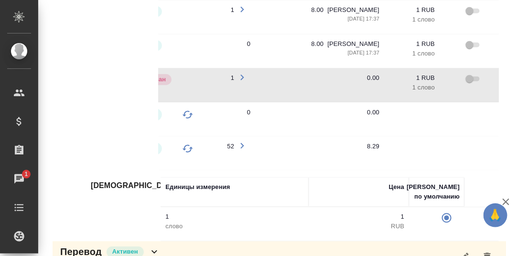
scroll to position [0, 264]
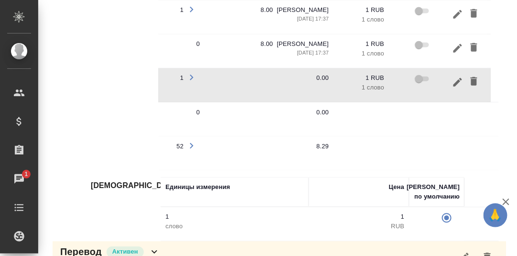
click at [454, 77] on icon "button" at bounding box center [458, 81] width 9 height 9
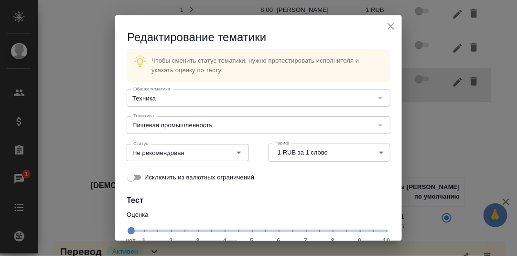
scroll to position [47, 0]
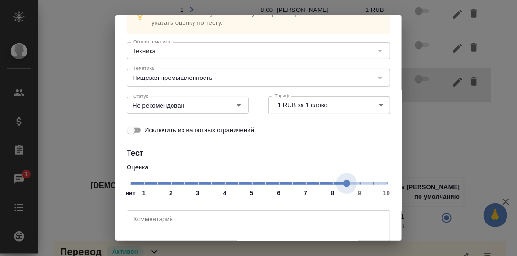
click at [340, 183] on span "нет 1 2 3 4 5 6 7 8 9 10" at bounding box center [259, 182] width 256 height 13
click at [237, 104] on icon "Open" at bounding box center [239, 105] width 5 height 2
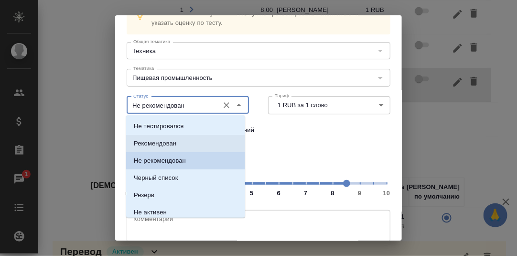
click at [156, 141] on p "Рекомендован" at bounding box center [155, 144] width 43 height 10
type input "Рекомендован"
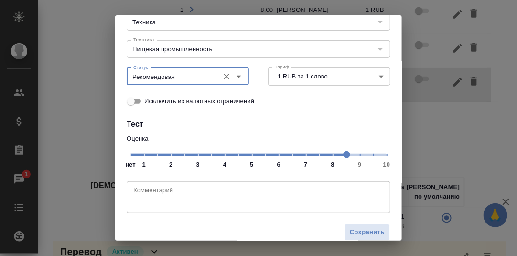
scroll to position [88, 0]
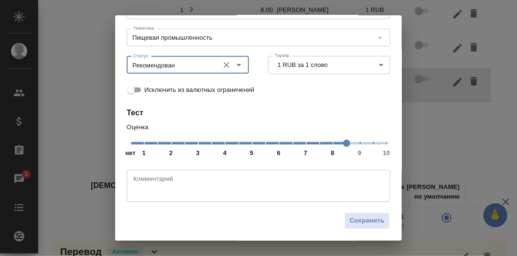
drag, startPoint x: 362, startPoint y: 218, endPoint x: 362, endPoint y: 208, distance: 9.6
click at [361, 212] on button "Сохранить" at bounding box center [367, 220] width 45 height 17
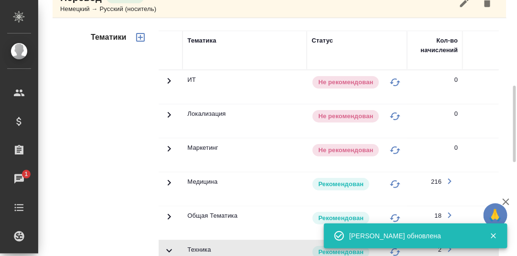
scroll to position [239, 0]
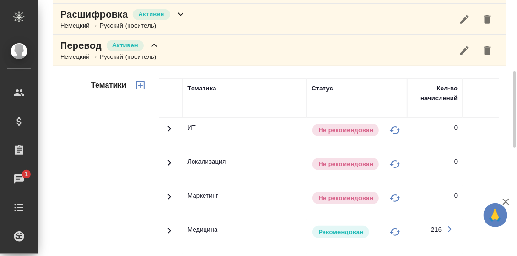
click at [156, 44] on icon at bounding box center [155, 45] width 6 height 3
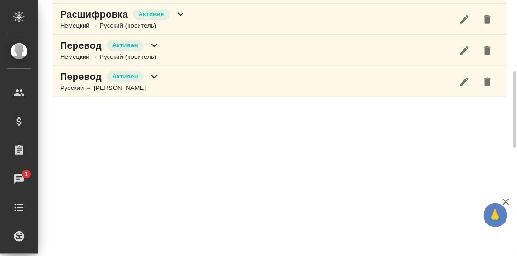
scroll to position [238, 0]
click at [153, 74] on icon at bounding box center [154, 76] width 11 height 11
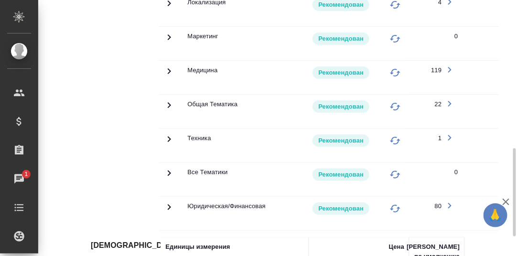
scroll to position [477, 0]
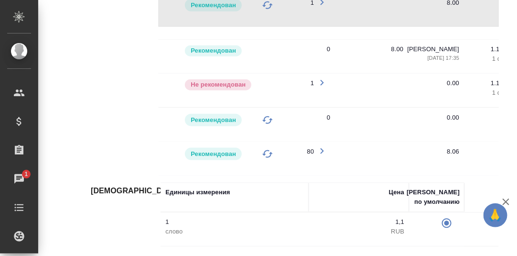
scroll to position [0, 128]
click at [321, 80] on icon "button" at bounding box center [321, 82] width 11 height 11
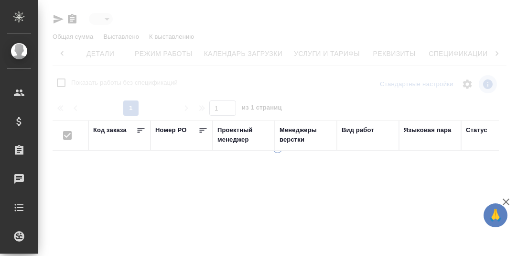
type input "active"
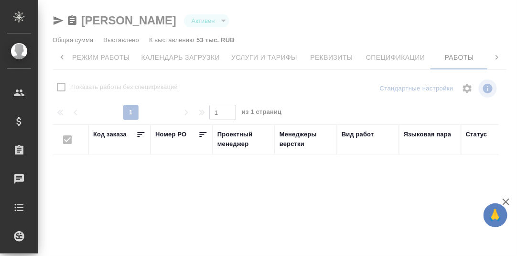
checkbox input "false"
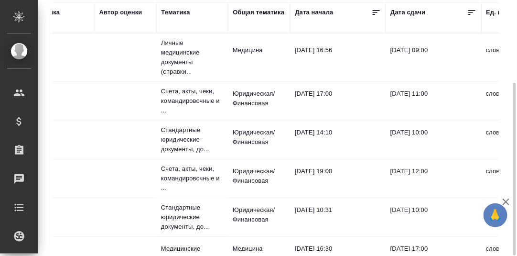
scroll to position [0, 491]
click at [260, 13] on div "Общая тематика" at bounding box center [260, 13] width 52 height 10
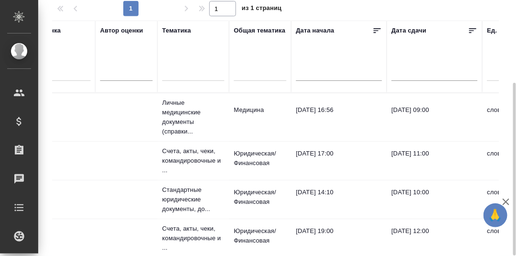
click at [257, 74] on div at bounding box center [260, 72] width 53 height 14
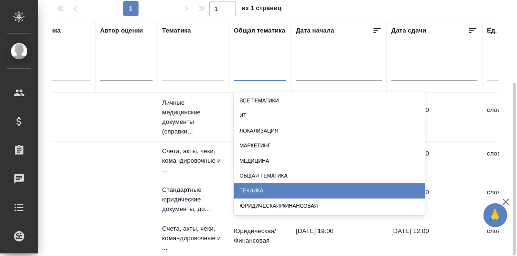
click at [267, 189] on div "Техника" at bounding box center [329, 190] width 191 height 15
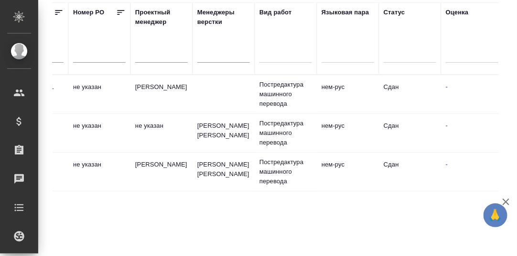
scroll to position [0, 0]
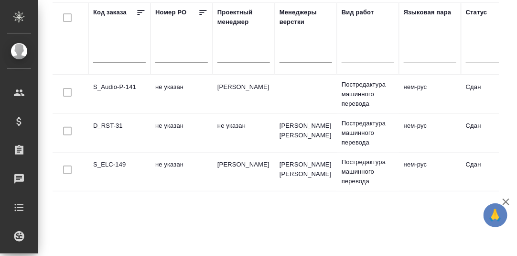
click at [120, 85] on td "S_Audio-P-141" at bounding box center [119, 93] width 62 height 33
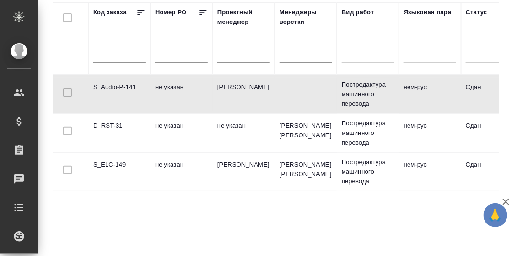
click at [112, 88] on td "S_Audio-P-141" at bounding box center [119, 93] width 62 height 33
click at [113, 111] on td "D_RST-31" at bounding box center [119, 93] width 62 height 33
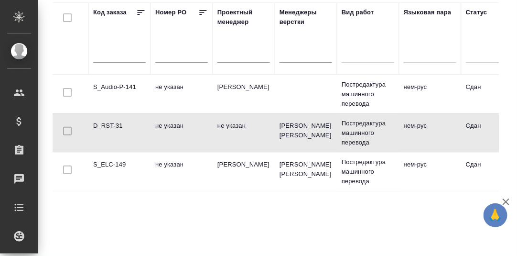
click at [113, 111] on td "D_RST-31" at bounding box center [119, 93] width 62 height 33
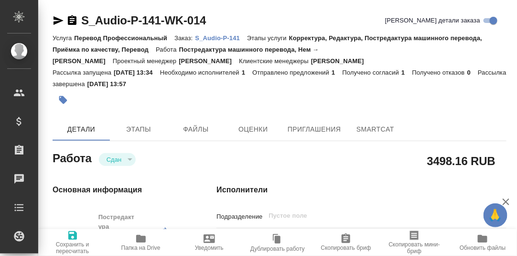
type textarea "x"
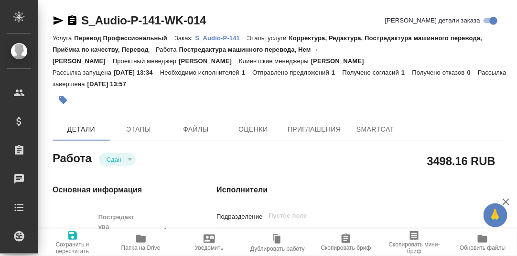
type textarea "x"
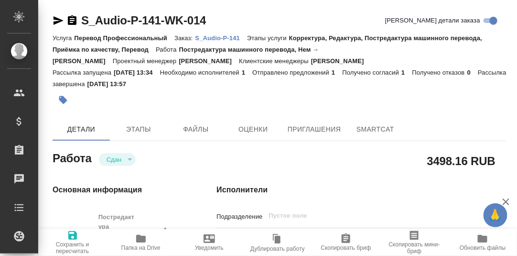
type textarea "x"
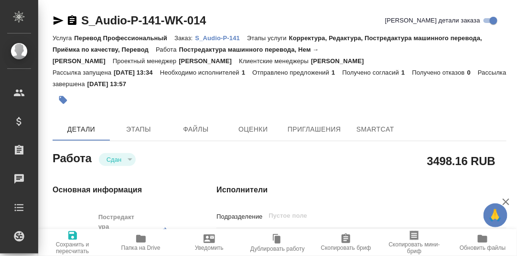
type textarea "x"
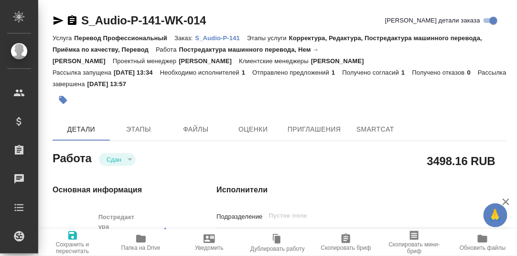
type textarea "x"
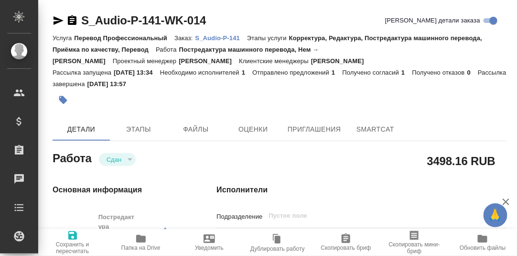
type textarea "x"
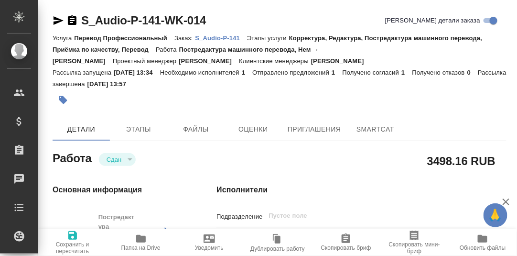
type textarea "x"
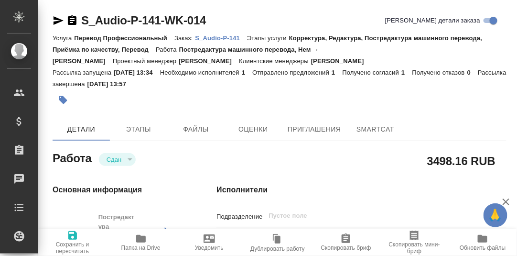
type textarea "x"
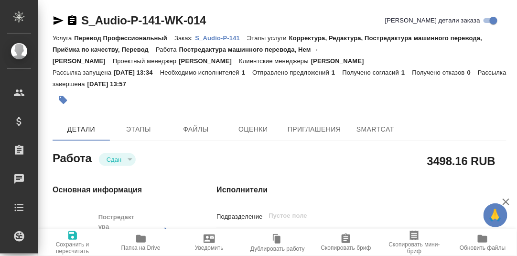
click at [219, 39] on p "S_Audio-P-141" at bounding box center [222, 37] width 52 height 7
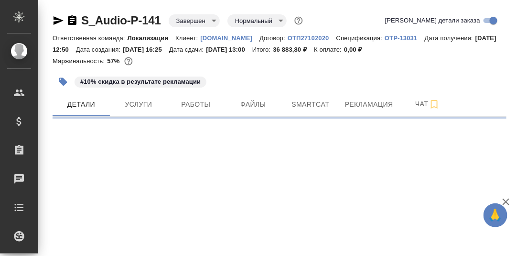
select select "RU"
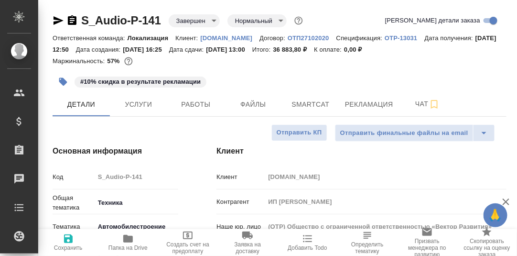
type textarea "x"
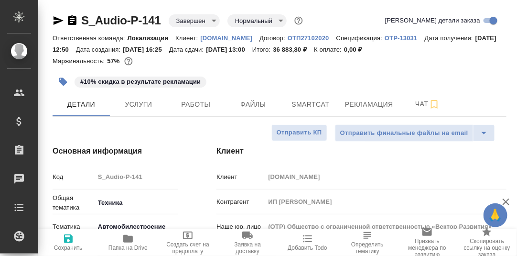
type textarea "x"
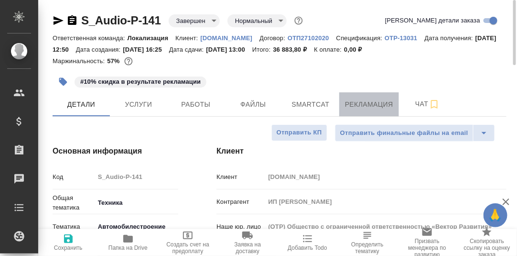
click at [361, 104] on span "Рекламация" at bounding box center [369, 105] width 48 height 12
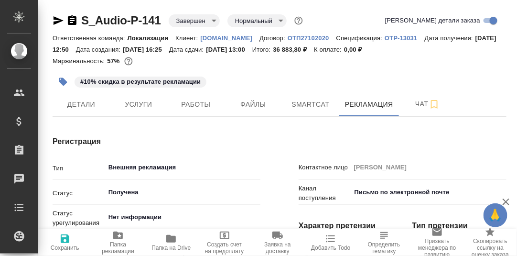
type textarea "x"
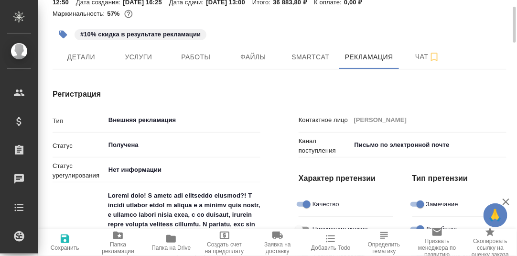
type textarea "x"
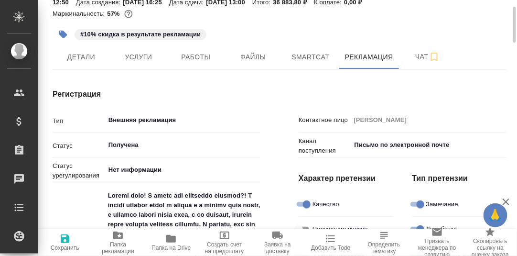
type textarea "x"
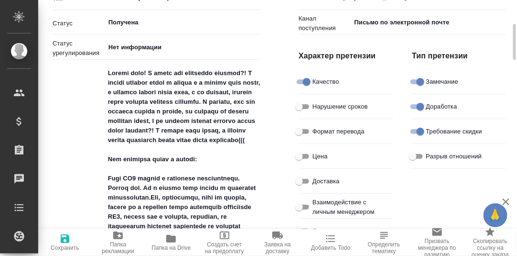
scroll to position [0, 0]
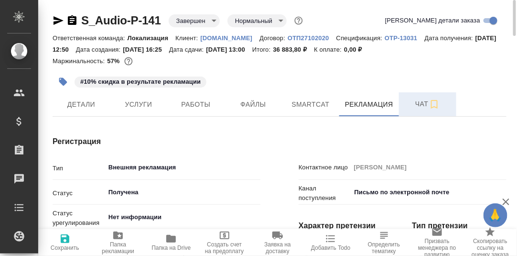
click at [422, 104] on span "Чат" at bounding box center [428, 104] width 46 height 12
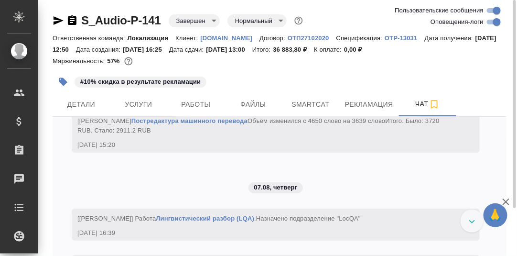
scroll to position [4707, 0]
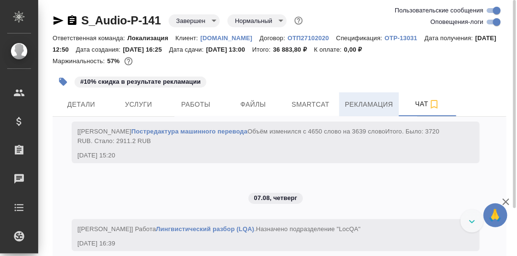
click at [359, 108] on span "Рекламация" at bounding box center [369, 105] width 48 height 12
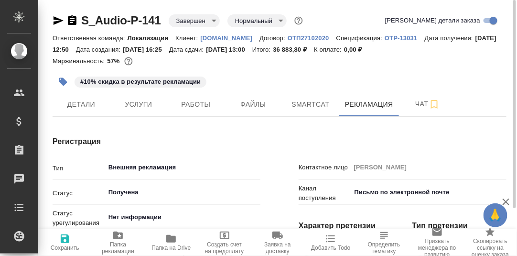
type textarea "x"
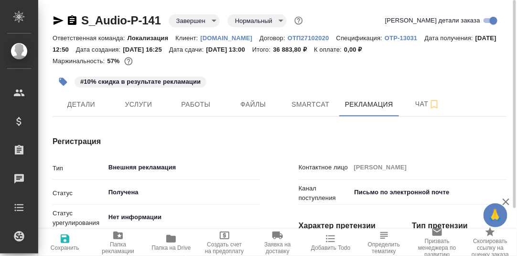
type textarea "x"
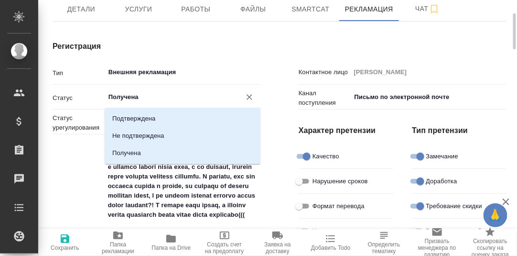
click at [177, 98] on input "Получена" at bounding box center [167, 96] width 118 height 11
click at [146, 119] on p "Подтверждена" at bounding box center [133, 119] width 43 height 10
type input "Подтверждена"
type textarea "x"
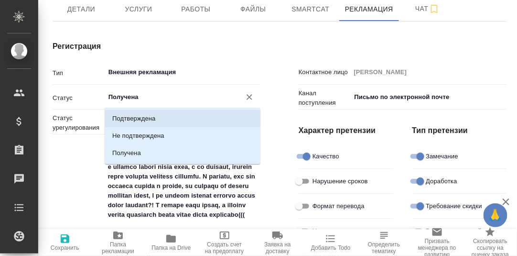
type textarea "x"
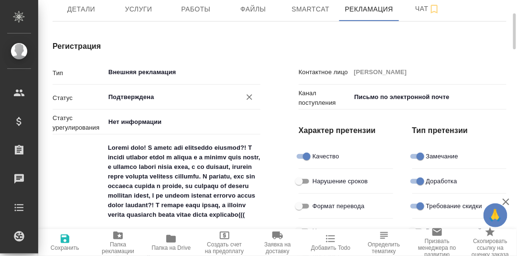
drag, startPoint x: 66, startPoint y: 237, endPoint x: 127, endPoint y: 223, distance: 63.3
click at [66, 237] on icon "button" at bounding box center [64, 238] width 11 height 11
type textarea "x"
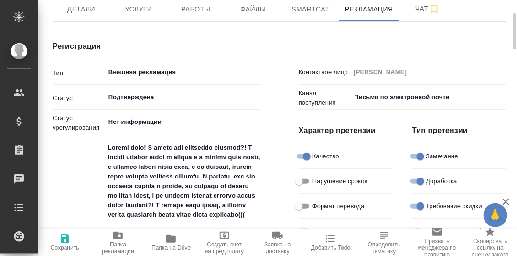
type textarea "x"
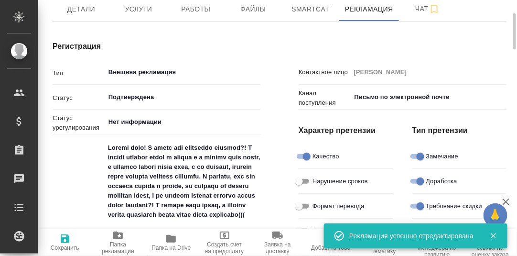
type textarea "x"
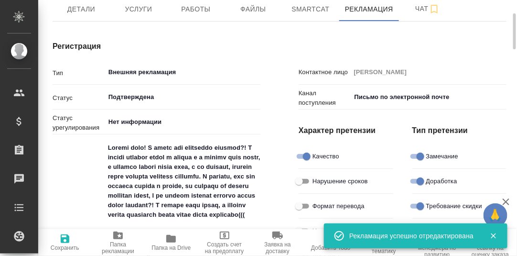
type textarea "x"
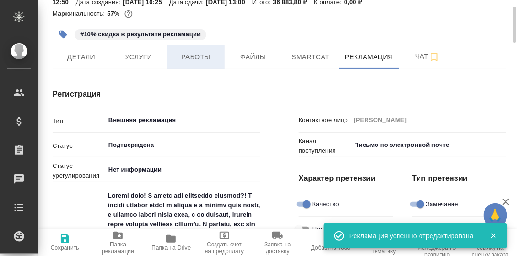
click at [194, 58] on span "Работы" at bounding box center [196, 57] width 46 height 12
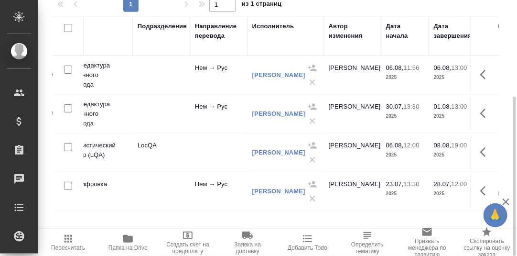
scroll to position [4, 213]
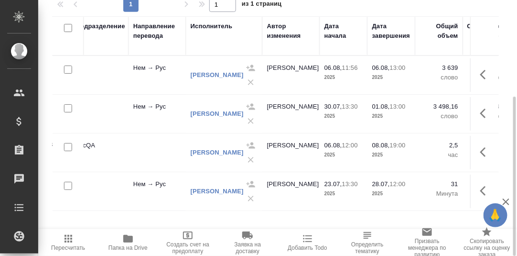
click at [129, 238] on icon "button" at bounding box center [128, 239] width 10 height 8
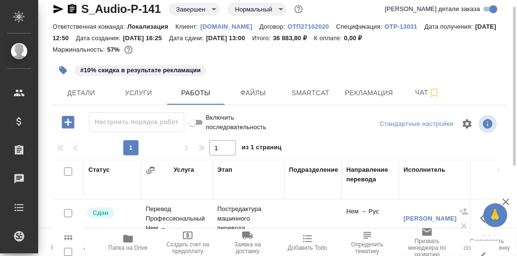
scroll to position [0, 0]
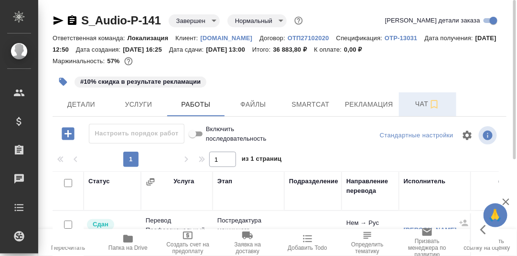
click at [419, 104] on span "Чат" at bounding box center [428, 104] width 46 height 12
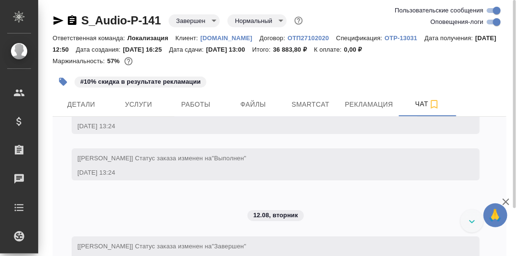
scroll to position [5759, 0]
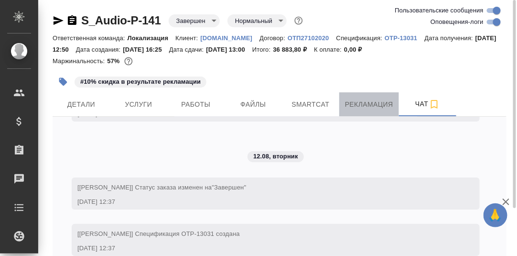
click at [365, 99] on span "Рекламация" at bounding box center [369, 105] width 48 height 12
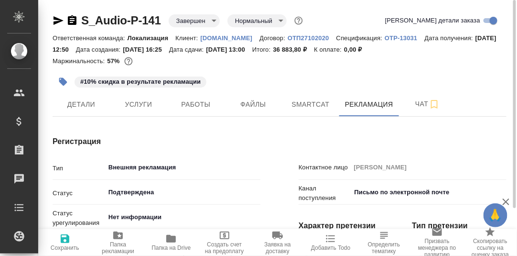
type textarea "x"
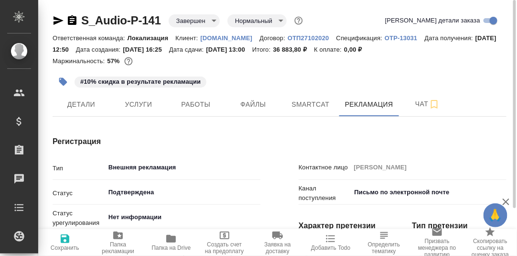
type textarea "x"
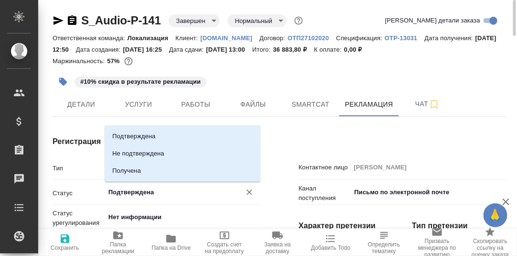
click at [159, 193] on input "Подтверждена" at bounding box center [167, 192] width 118 height 11
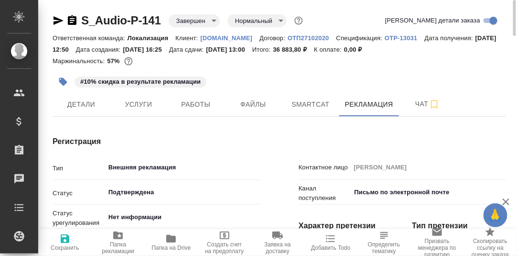
click at [268, 70] on div at bounding box center [280, 70] width 454 height 2
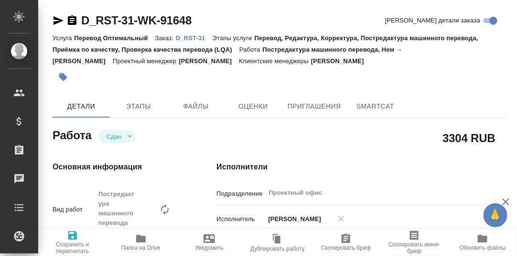
type textarea "x"
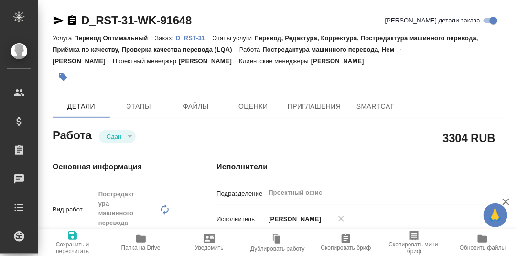
type textarea "x"
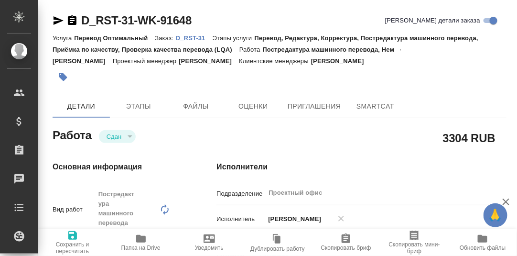
type textarea "x"
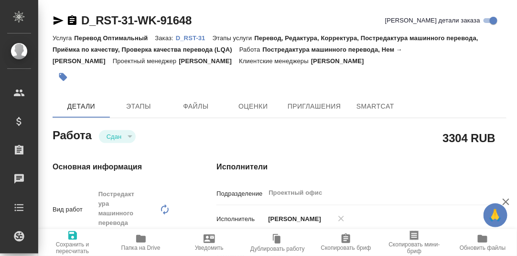
type textarea "x"
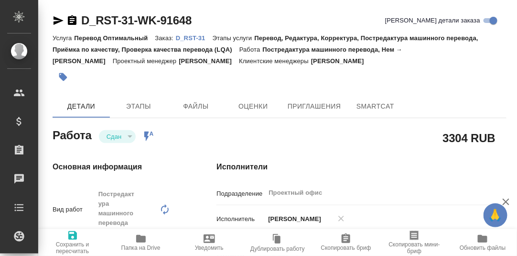
type textarea "x"
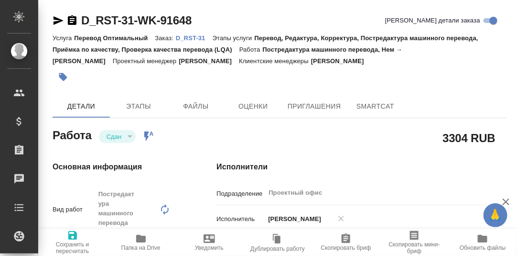
type textarea "x"
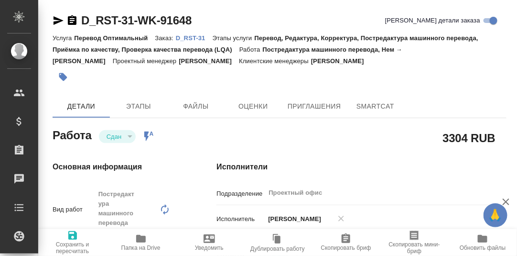
type textarea "x"
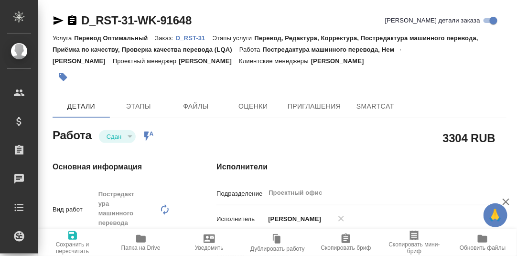
type textarea "x"
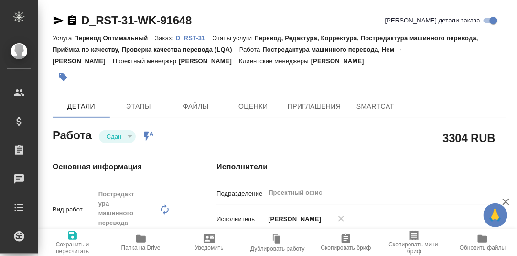
click at [194, 37] on p "D_RST-31" at bounding box center [194, 37] width 37 height 7
type textarea "x"
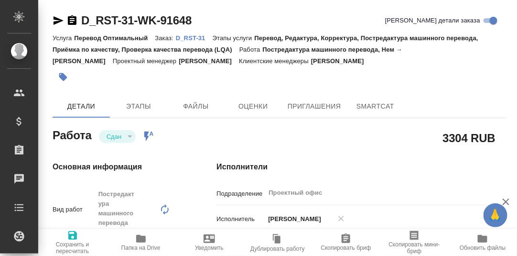
type textarea "x"
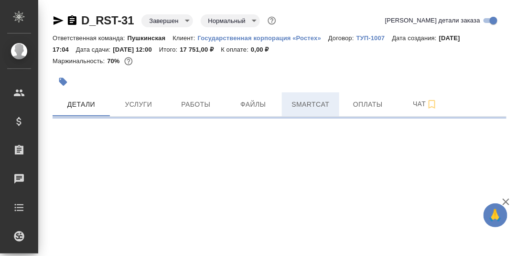
select select "RU"
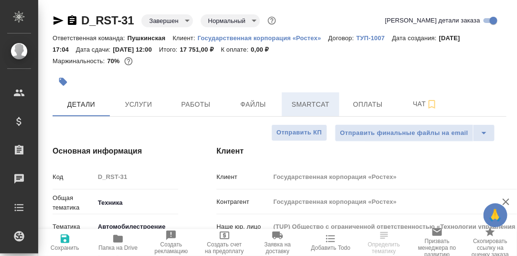
type textarea "x"
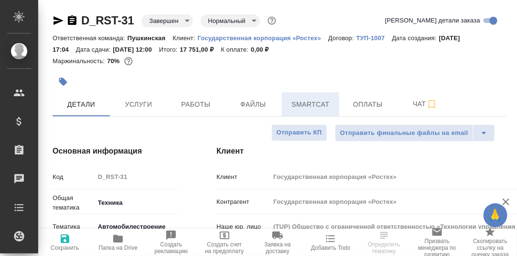
type textarea "x"
click at [319, 103] on span "Smartcat" at bounding box center [311, 105] width 46 height 12
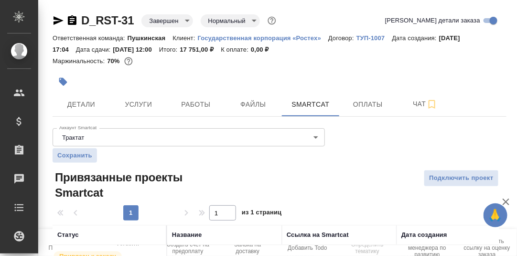
scroll to position [55, 0]
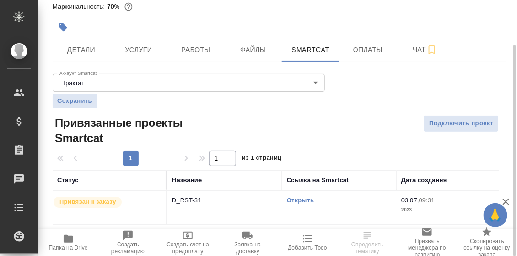
click at [301, 202] on link "Открыть" at bounding box center [300, 200] width 27 height 7
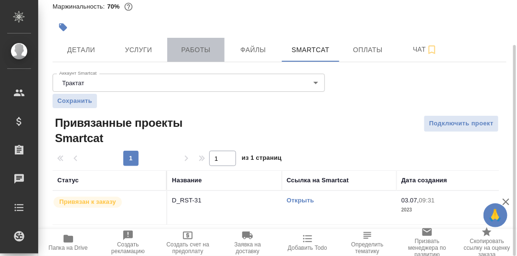
click at [198, 48] on span "Работы" at bounding box center [196, 50] width 46 height 12
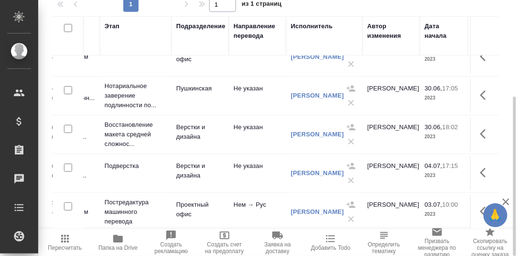
scroll to position [43, 152]
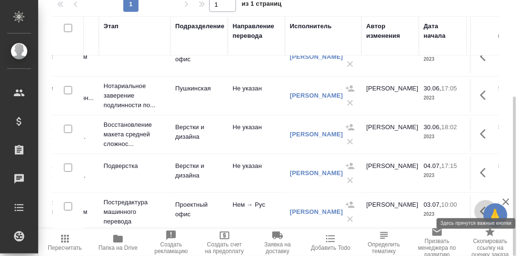
click at [481, 206] on icon "button" at bounding box center [486, 211] width 11 height 11
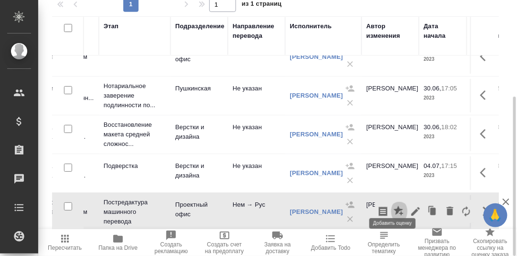
click at [394, 206] on icon "button" at bounding box center [399, 211] width 11 height 11
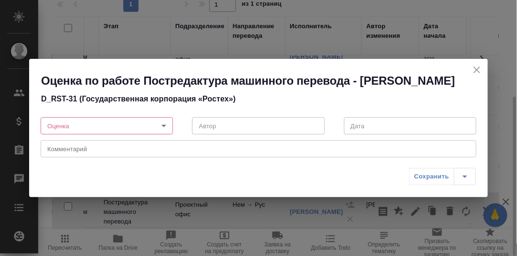
click at [165, 134] on body "🙏 .cls-1 fill:#fff; AWATERA [PERSON_NAME] d.rumyantseva Клиенты Спецификации За…" at bounding box center [258, 128] width 517 height 256
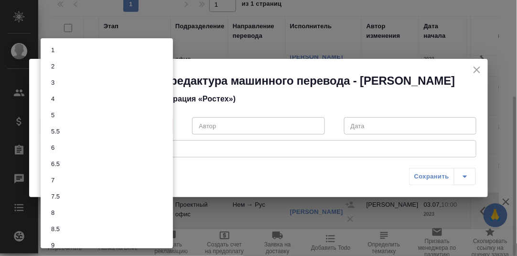
click at [64, 229] on li "8.5" at bounding box center [107, 229] width 132 height 16
type input "8.5"
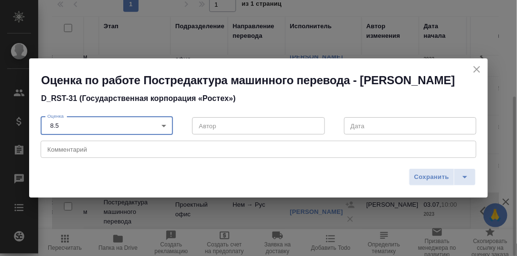
drag, startPoint x: 434, startPoint y: 185, endPoint x: 431, endPoint y: 178, distance: 7.7
click at [434, 183] on span "Сохранить" at bounding box center [432, 177] width 35 height 11
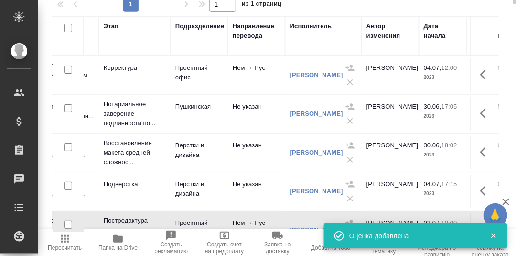
scroll to position [0, 0]
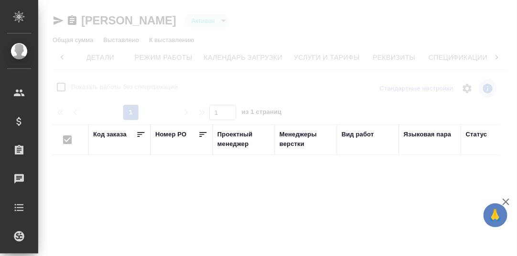
scroll to position [0, 63]
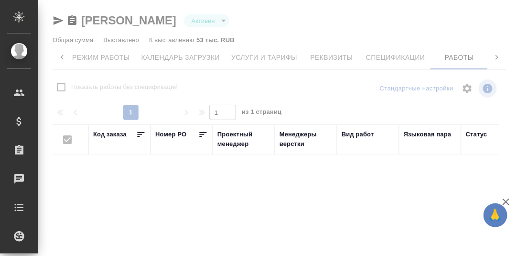
checkbox input "false"
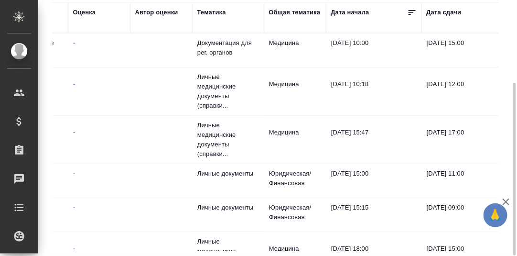
scroll to position [0, 450]
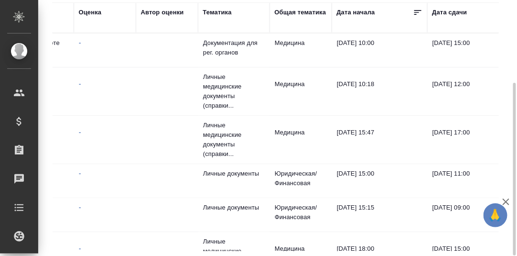
click at [306, 11] on div "Общая тематика" at bounding box center [301, 13] width 52 height 10
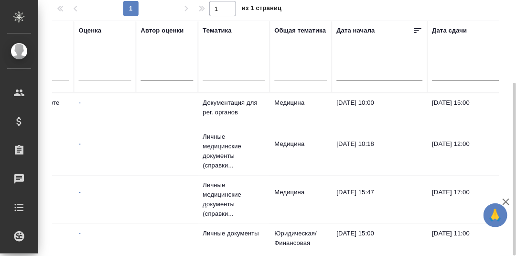
click at [296, 71] on div at bounding box center [301, 72] width 53 height 14
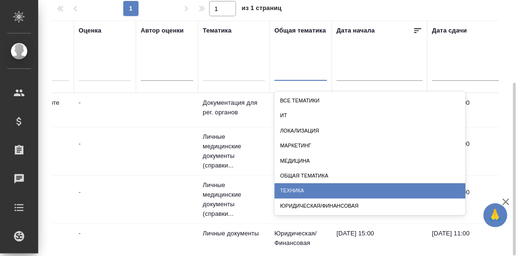
click at [304, 191] on div "Техника" at bounding box center [370, 190] width 191 height 15
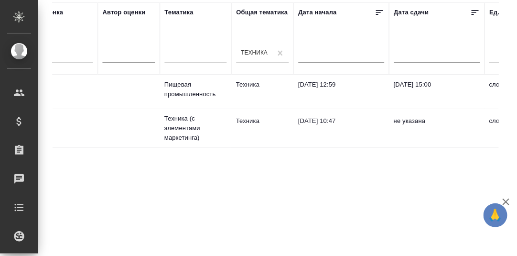
scroll to position [0, 0]
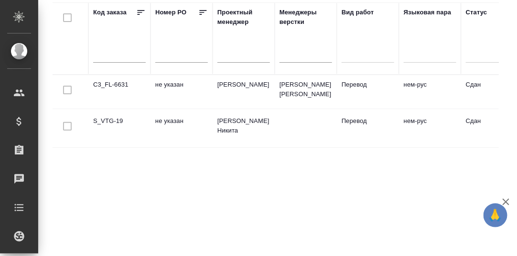
click at [112, 84] on td "C3_FL-6631" at bounding box center [119, 91] width 62 height 33
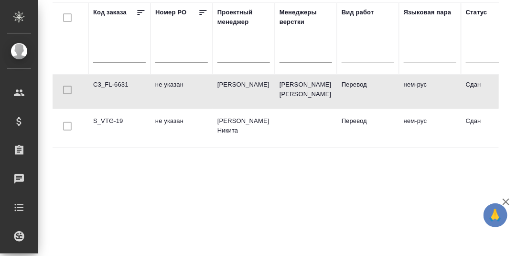
click at [109, 84] on td "C3_FL-6631" at bounding box center [119, 91] width 62 height 33
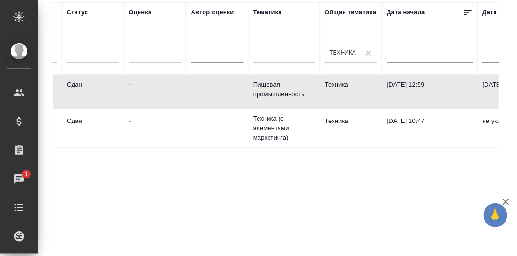
scroll to position [0, 401]
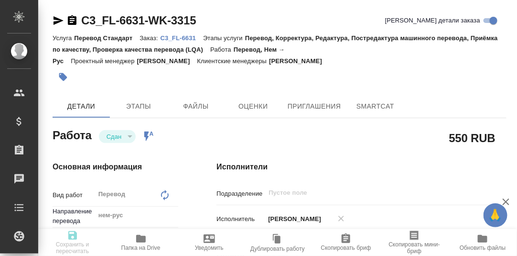
type textarea "x"
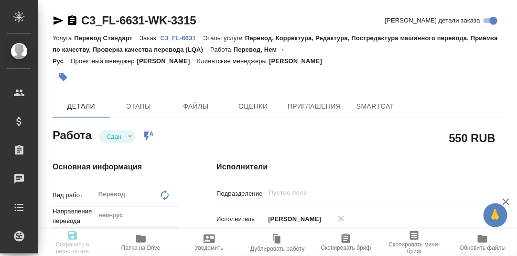
type textarea "x"
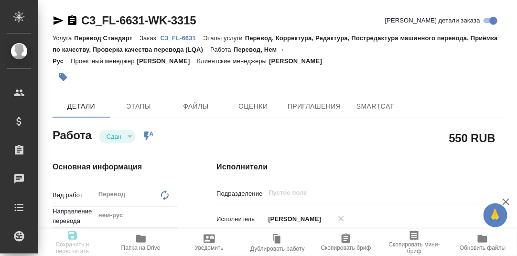
type textarea "x"
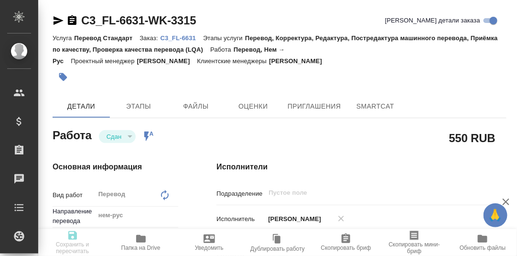
type textarea "x"
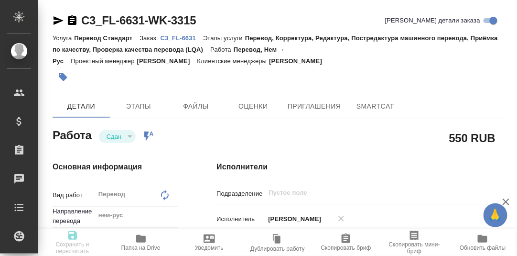
type textarea "x"
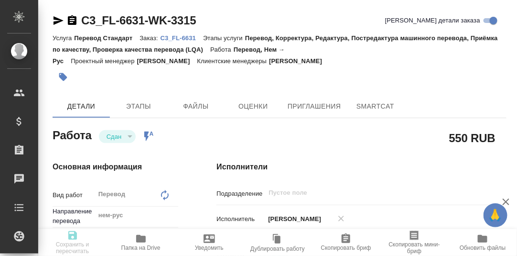
type textarea "x"
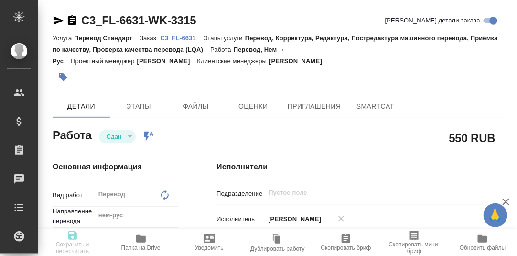
type textarea "x"
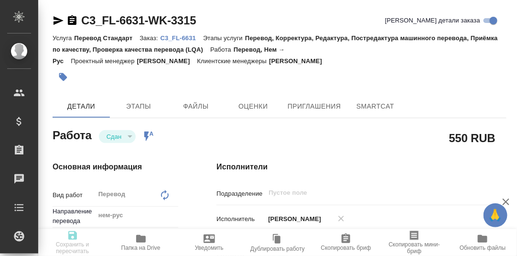
type textarea "x"
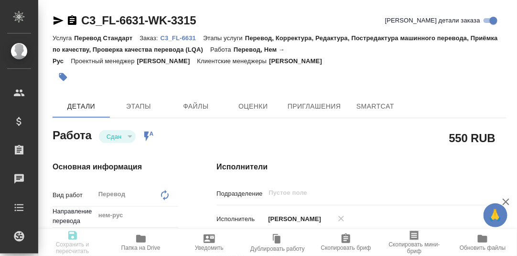
click at [185, 38] on p "C3_FL-6631" at bounding box center [182, 37] width 43 height 7
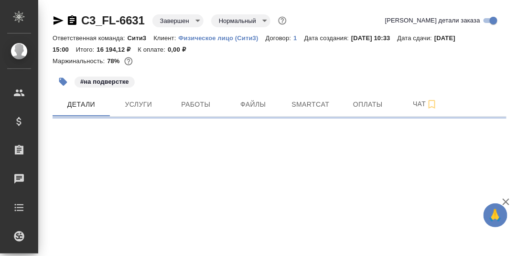
select select "RU"
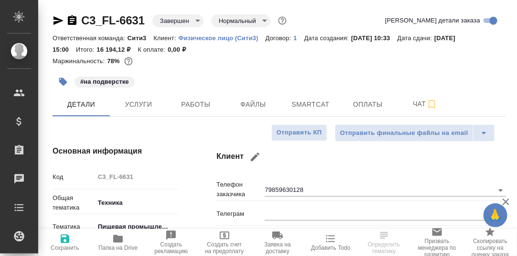
type textarea "x"
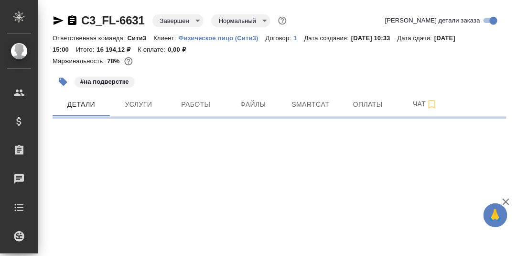
select select "RU"
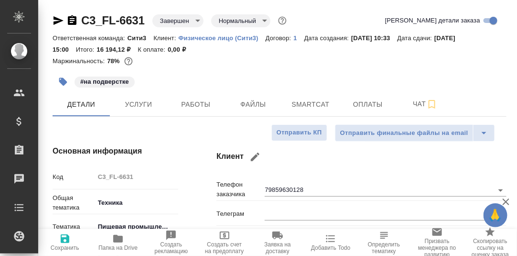
type textarea "x"
click at [307, 105] on span "Smartcat" at bounding box center [311, 105] width 46 height 12
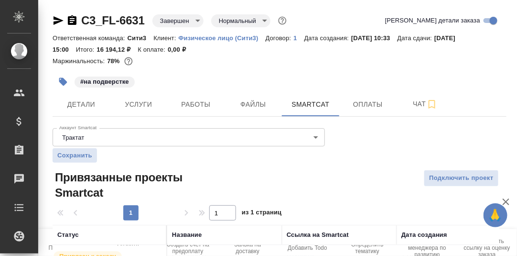
scroll to position [121, 0]
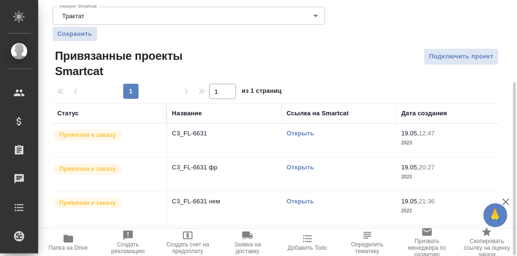
click at [306, 133] on link "Открыть" at bounding box center [300, 133] width 27 height 7
click at [297, 198] on link "Открыть" at bounding box center [300, 201] width 27 height 7
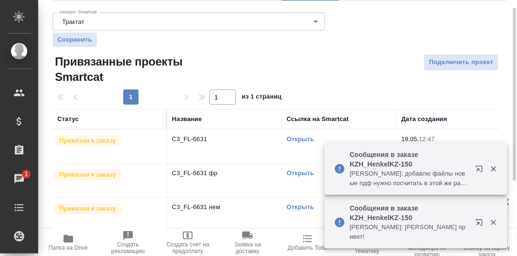
scroll to position [26, 0]
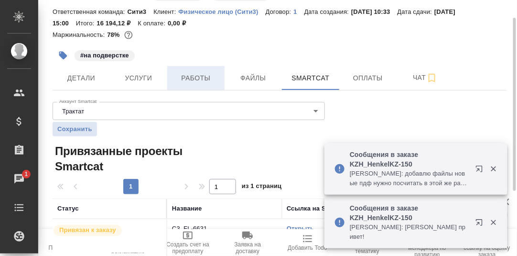
click at [201, 77] on span "Работы" at bounding box center [196, 78] width 46 height 12
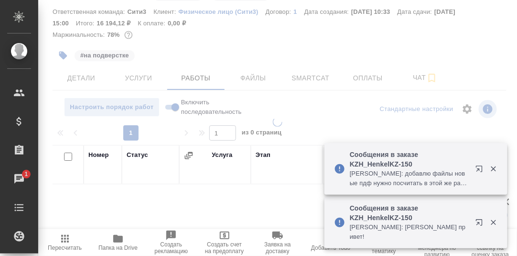
click at [494, 168] on icon "button" at bounding box center [493, 168] width 5 height 5
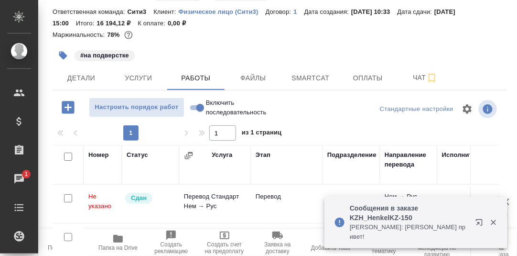
click at [494, 223] on icon "button" at bounding box center [494, 222] width 9 height 9
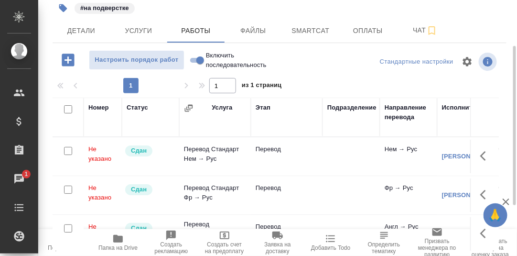
scroll to position [121, 0]
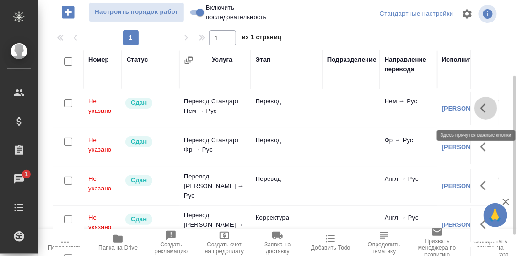
click at [481, 112] on icon "button" at bounding box center [486, 107] width 11 height 11
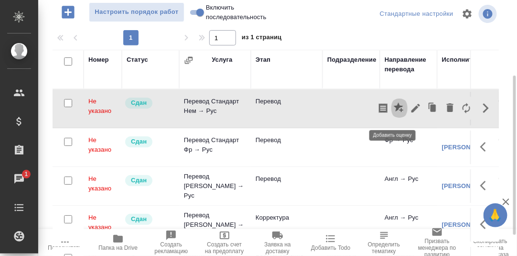
click at [394, 110] on icon "button" at bounding box center [399, 107] width 10 height 10
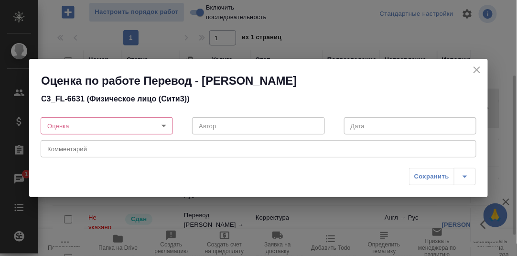
click at [164, 127] on body "🙏 .cls-1 fill:#fff; AWATERA Румянцева Дарья d.rumyantseva Клиенты Спецификации …" at bounding box center [258, 128] width 517 height 256
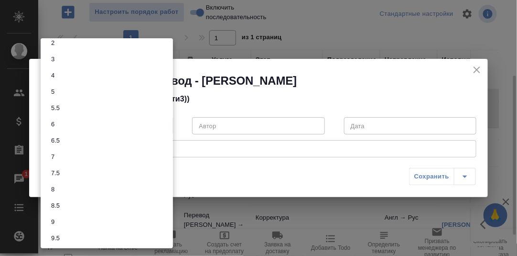
scroll to position [41, 0]
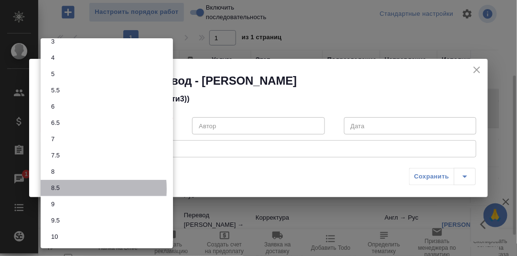
click at [66, 188] on li "8.5" at bounding box center [107, 188] width 132 height 16
type input "8.5"
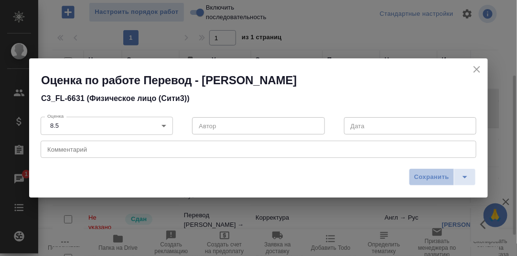
drag, startPoint x: 439, startPoint y: 176, endPoint x: 444, endPoint y: 135, distance: 40.5
click at [438, 175] on span "Сохранить" at bounding box center [432, 177] width 35 height 11
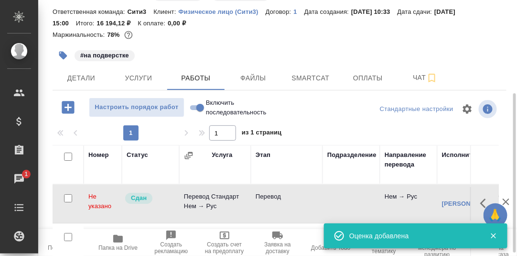
scroll to position [0, 0]
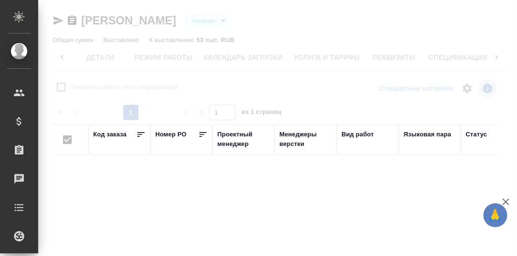
scroll to position [0, 63]
checkbox input "false"
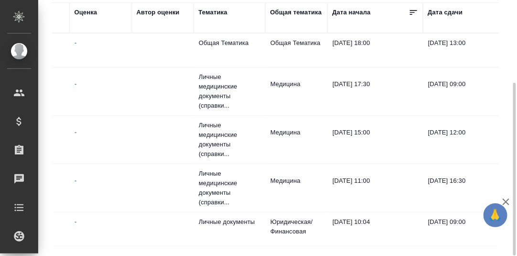
scroll to position [0, 474]
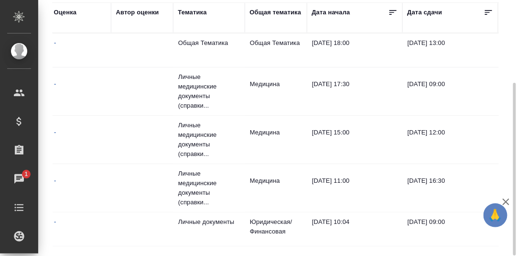
click at [266, 11] on div "Общая тематика" at bounding box center [276, 13] width 52 height 10
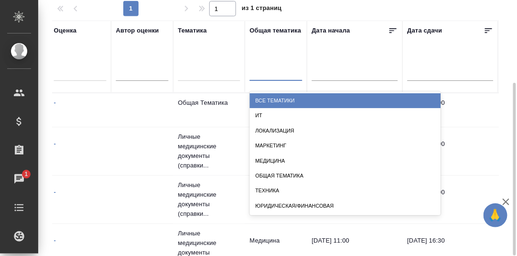
click at [271, 71] on div at bounding box center [276, 71] width 53 height 14
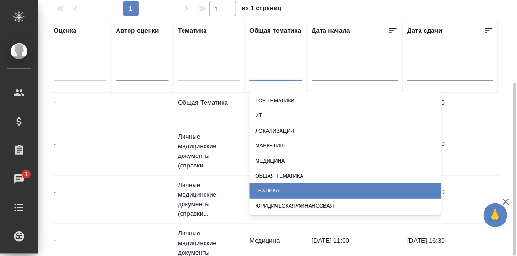
click at [276, 194] on div "Техника" at bounding box center [345, 190] width 191 height 15
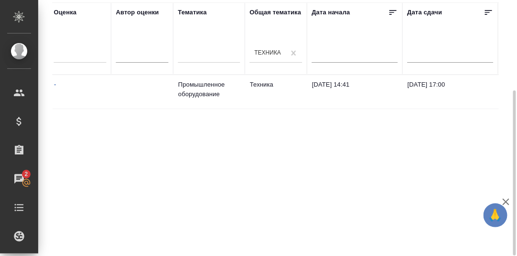
scroll to position [0, 0]
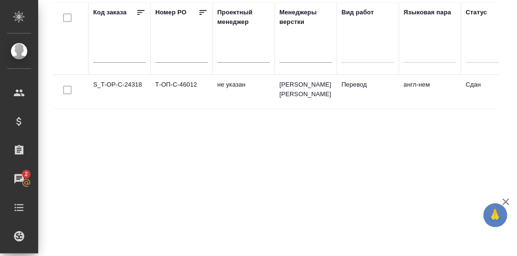
click at [126, 84] on td "S_T-OP-C-24318" at bounding box center [119, 91] width 62 height 33
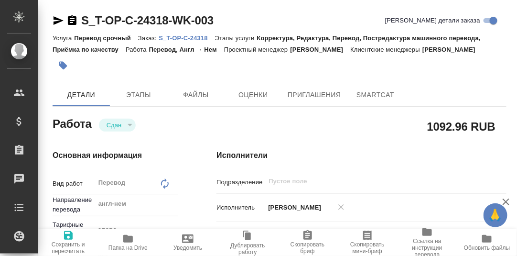
type textarea "x"
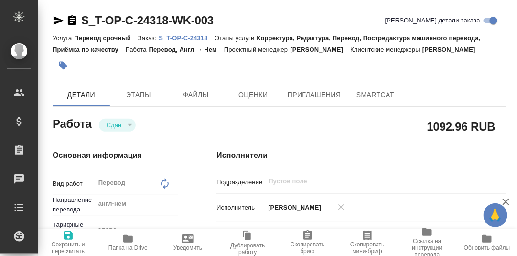
type textarea "x"
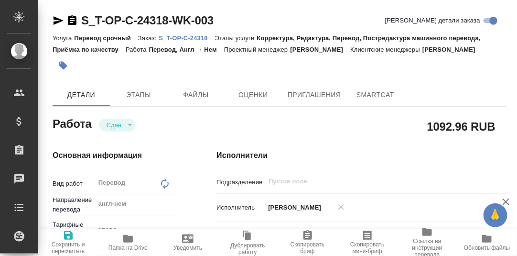
type textarea "x"
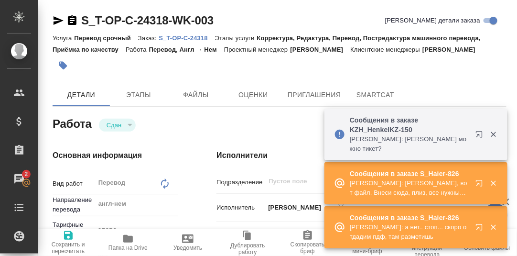
click at [482, 143] on button "button" at bounding box center [481, 136] width 23 height 23
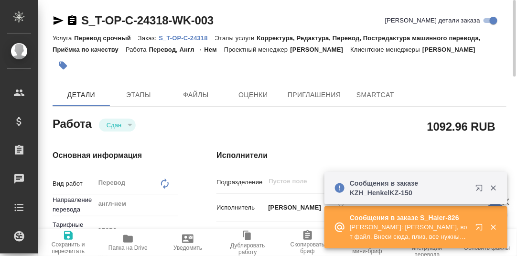
click at [194, 39] on p "S_T-OP-C-24318" at bounding box center [187, 37] width 56 height 7
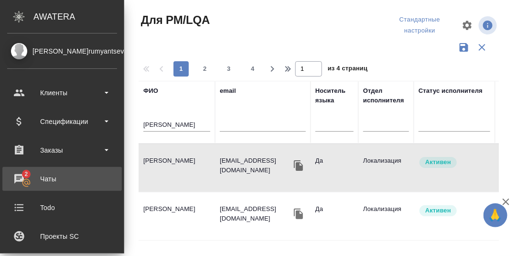
click at [22, 176] on div "Чаты" at bounding box center [62, 179] width 110 height 14
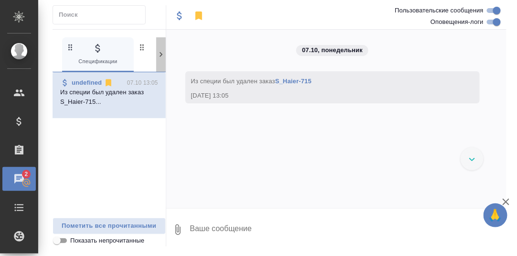
click at [160, 53] on icon at bounding box center [161, 55] width 10 height 10
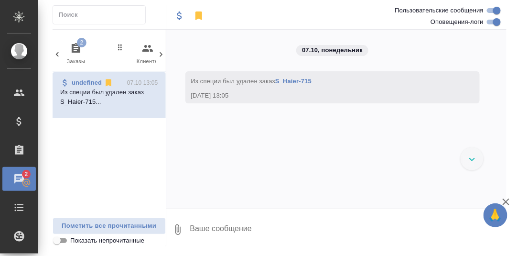
click at [81, 54] on span "2 Заказы" at bounding box center [76, 54] width 64 height 23
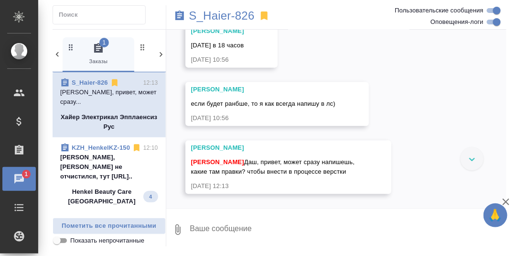
scroll to position [7441, 0]
click at [235, 17] on p "S_Haier-826" at bounding box center [222, 16] width 66 height 10
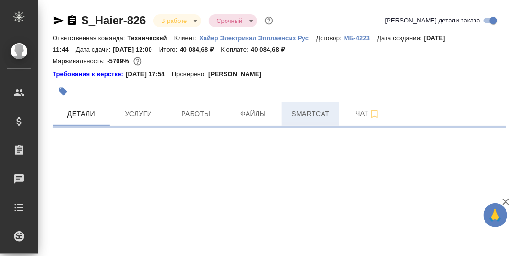
select select "RU"
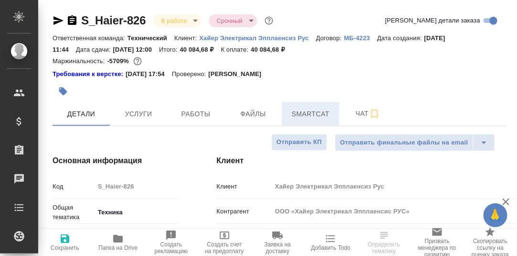
type textarea "x"
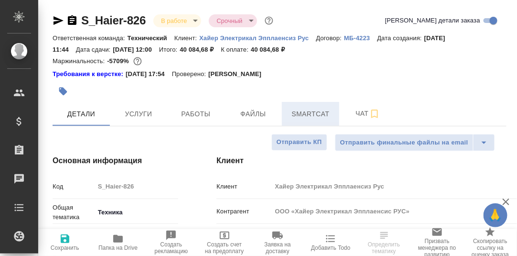
type textarea "x"
click at [309, 114] on span "Smartcat" at bounding box center [311, 114] width 46 height 12
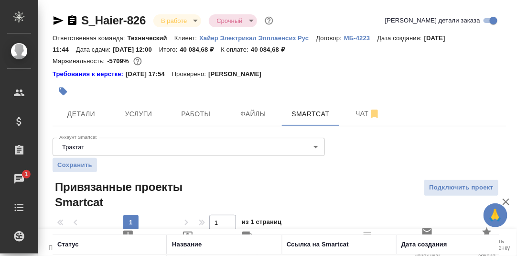
scroll to position [98, 0]
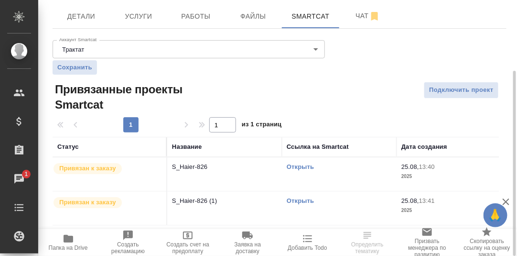
click at [304, 166] on link "Открыть" at bounding box center [300, 166] width 27 height 7
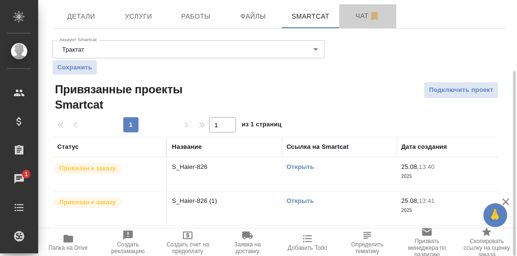
drag, startPoint x: 362, startPoint y: 18, endPoint x: 354, endPoint y: 31, distance: 15.7
click at [362, 17] on span "Чат" at bounding box center [368, 16] width 46 height 12
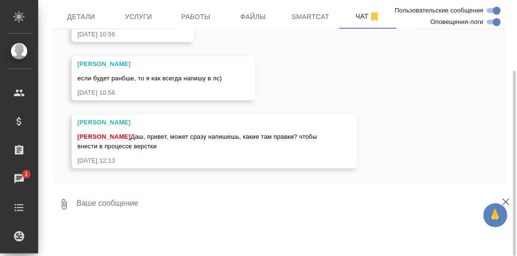
scroll to position [6927, 0]
click at [160, 200] on textarea at bounding box center [291, 204] width 431 height 33
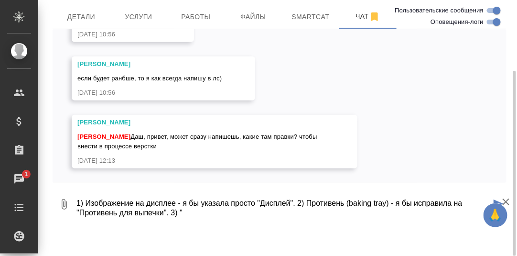
paste textarea "на задней стенке устройства"
click at [240, 211] on textarea "1) Изображение на дисплее - я бы указала просто "Дисплей". 2) Противень (baking…" at bounding box center [284, 204] width 416 height 33
click at [294, 214] on textarea "1) Изображение на дисплее - я бы указала просто "Дисплей". 2) Противень (baking…" at bounding box center [284, 204] width 416 height 33
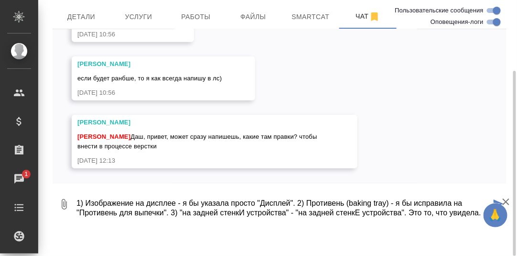
type textarea "1) Изображение на дисплее - я бы указала просто "Дисплей". 2) Противень (baking…"
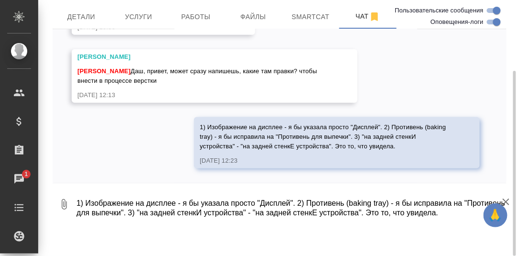
scroll to position [6992, 0]
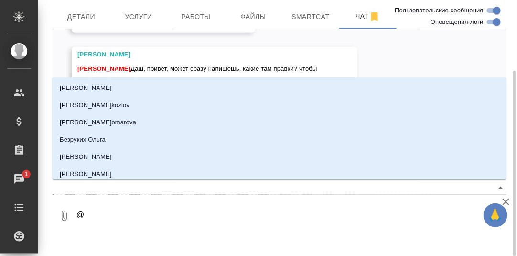
type textarea "@А"
type input "А"
type textarea "@Ар"
type input "Ар"
type textarea "@Арс"
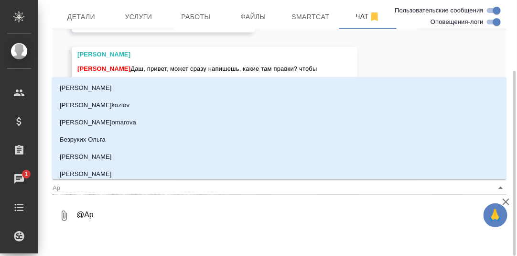
type input "Арс"
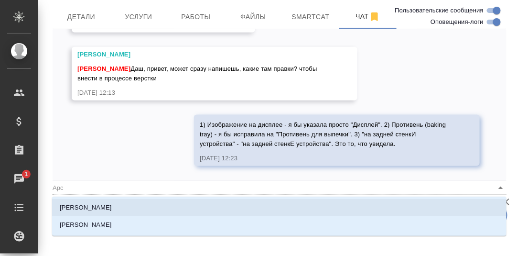
drag, startPoint x: 105, startPoint y: 205, endPoint x: 132, endPoint y: 209, distance: 26.7
click at [105, 205] on p "Арсеньева Вера" at bounding box center [86, 208] width 52 height 10
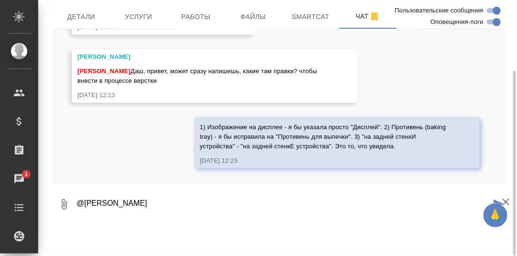
type textarea "@Арсеньева Вера"
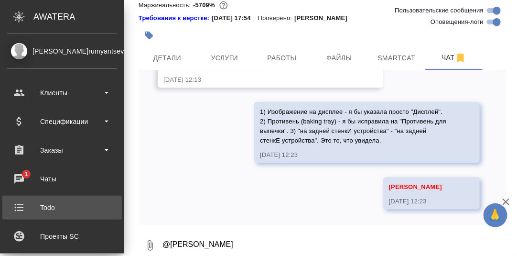
scroll to position [7472, 0]
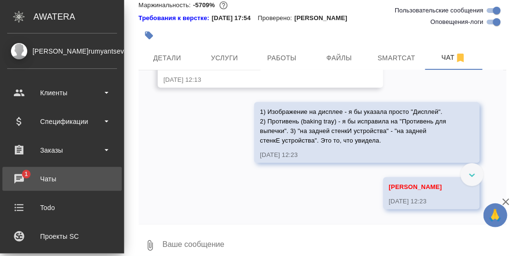
drag, startPoint x: 22, startPoint y: 175, endPoint x: 33, endPoint y: 182, distance: 13.1
click at [22, 175] on div "Чаты" at bounding box center [62, 179] width 110 height 14
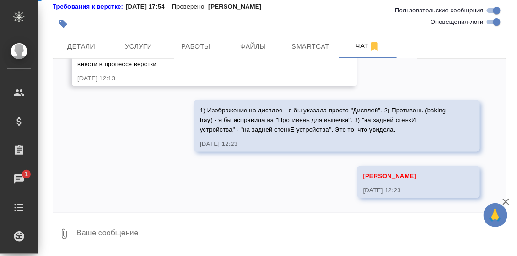
scroll to position [7067, 0]
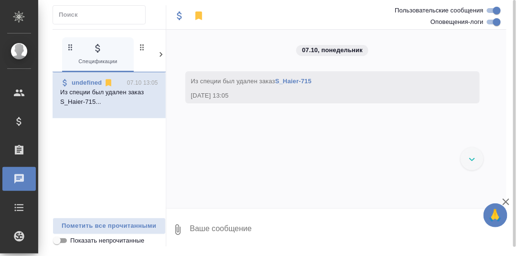
drag, startPoint x: 163, startPoint y: 54, endPoint x: 150, endPoint y: 55, distance: 13.0
click at [163, 54] on icon at bounding box center [161, 55] width 10 height 10
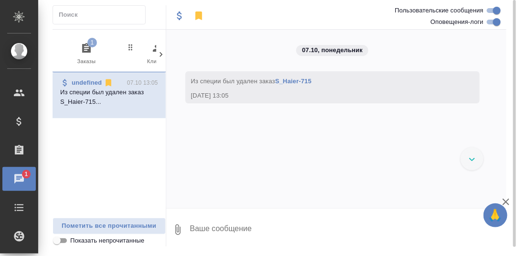
scroll to position [0, 94]
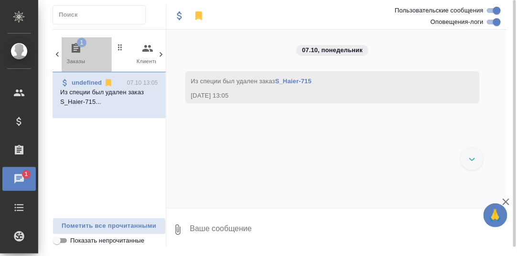
click at [80, 52] on icon "button" at bounding box center [75, 48] width 11 height 11
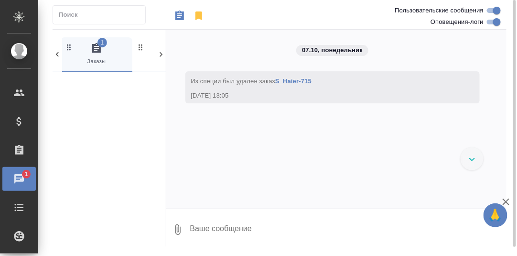
scroll to position [0, 71]
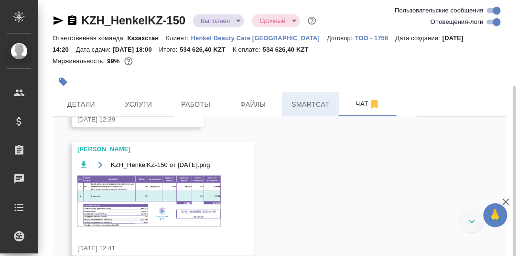
scroll to position [47, 0]
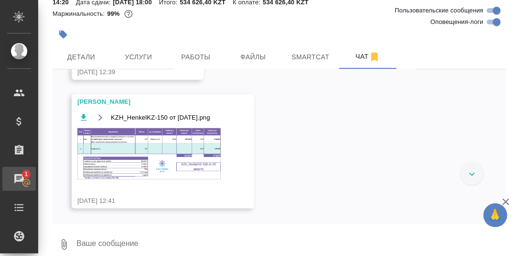
click at [19, 174] on div "Чаты" at bounding box center [7, 179] width 24 height 14
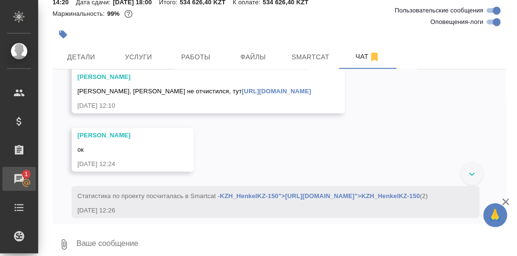
scroll to position [4631, 0]
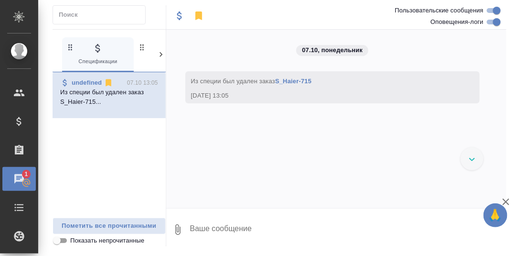
click at [160, 55] on icon at bounding box center [161, 55] width 10 height 10
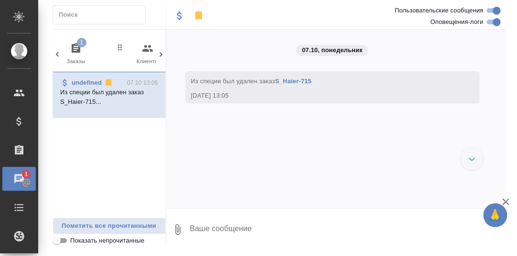
click at [77, 47] on icon "button" at bounding box center [76, 48] width 9 height 10
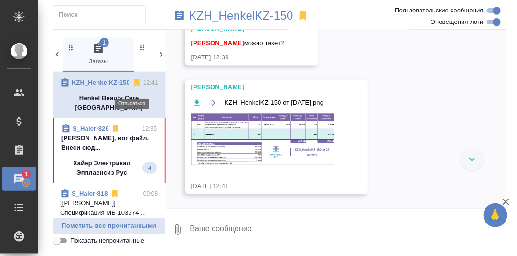
scroll to position [5470, 0]
drag, startPoint x: 106, startPoint y: 144, endPoint x: 136, endPoint y: 143, distance: 30.2
click at [106, 144] on p "Румянцева Дарья Даш, вот файл. Внеси сюд..." at bounding box center [109, 142] width 96 height 19
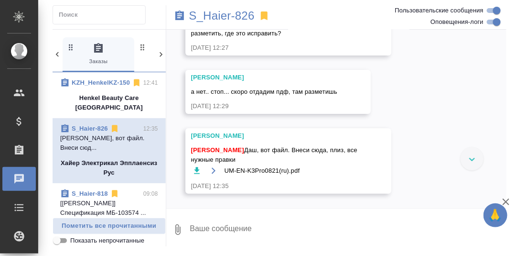
scroll to position [7836, 0]
click at [234, 227] on textarea at bounding box center [348, 229] width 318 height 33
type textarea "Хорошо"
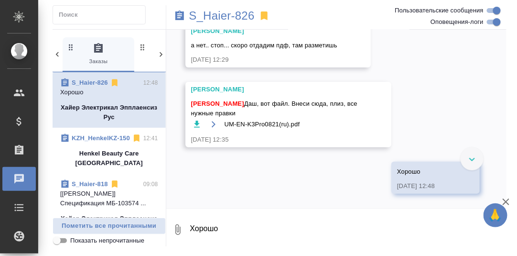
scroll to position [7835, 0]
click at [196, 127] on icon "button" at bounding box center [197, 124] width 6 height 7
click at [238, 19] on p "S_Haier-826" at bounding box center [222, 16] width 66 height 10
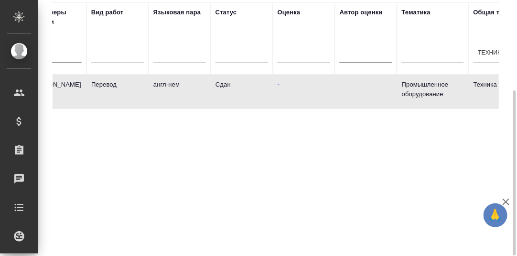
scroll to position [0, 250]
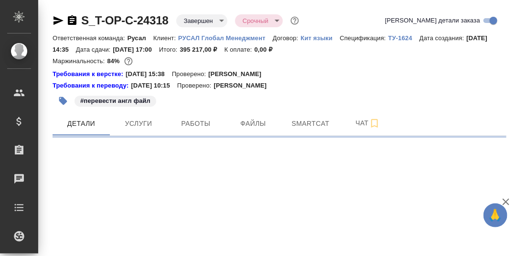
select select "RU"
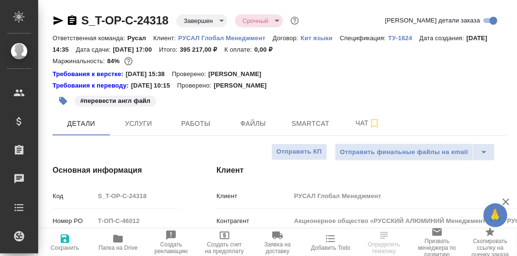
type textarea "x"
type input "[PERSON_NAME]"
type input "Хрусталёва Дарья"
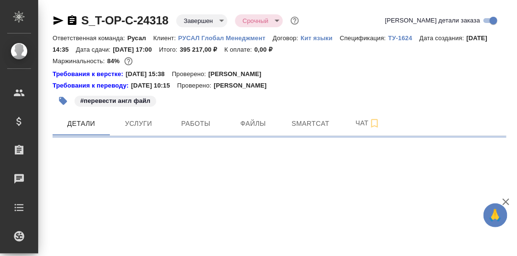
select select "RU"
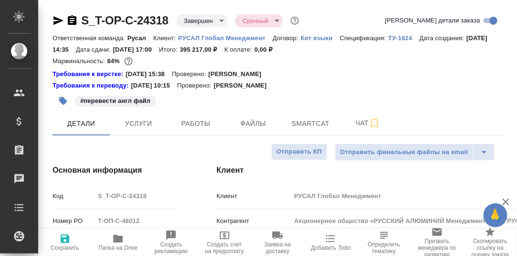
type textarea "x"
click at [311, 123] on span "Smartcat" at bounding box center [311, 124] width 46 height 12
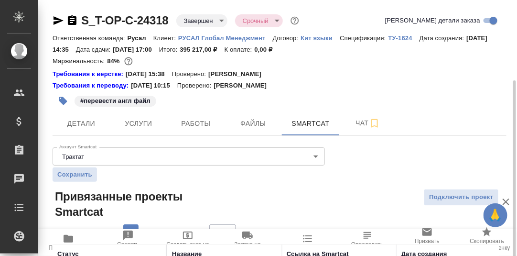
scroll to position [107, 0]
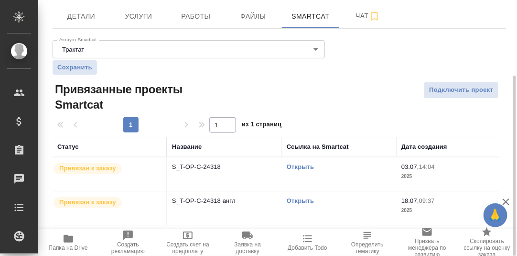
click at [303, 166] on link "Открыть" at bounding box center [300, 166] width 27 height 7
click at [303, 167] on link "Открыть" at bounding box center [300, 166] width 27 height 7
click at [301, 200] on link "Открыть" at bounding box center [300, 200] width 27 height 7
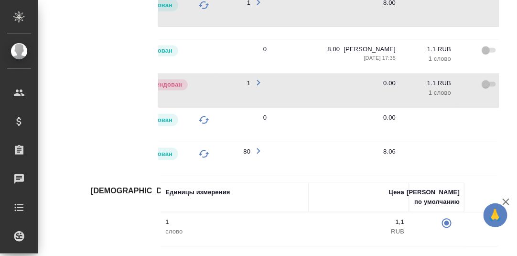
scroll to position [0, 264]
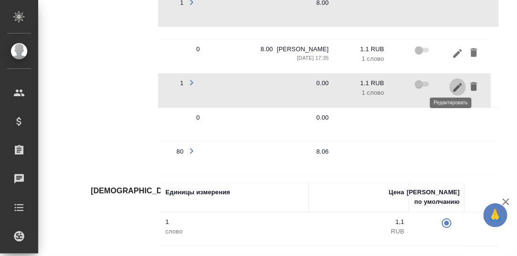
click at [454, 82] on icon "button" at bounding box center [458, 86] width 9 height 9
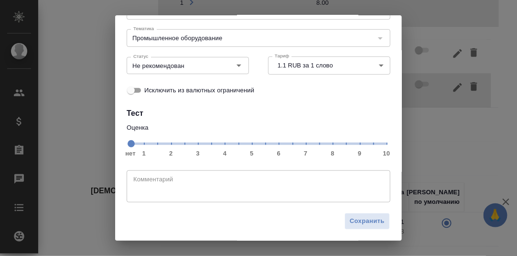
scroll to position [88, 0]
click at [325, 143] on span "нет 1 2 3 4 5 6 7 8 9 10" at bounding box center [259, 142] width 256 height 13
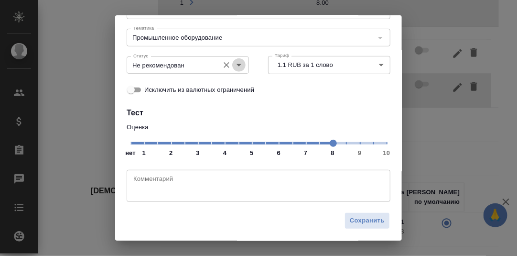
click at [237, 66] on icon "Open" at bounding box center [238, 64] width 11 height 11
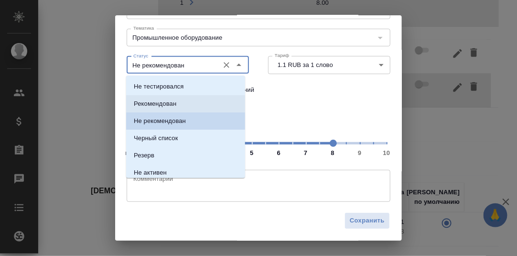
click at [177, 100] on li "Рекомендован" at bounding box center [185, 103] width 119 height 17
type input "Рекомендован"
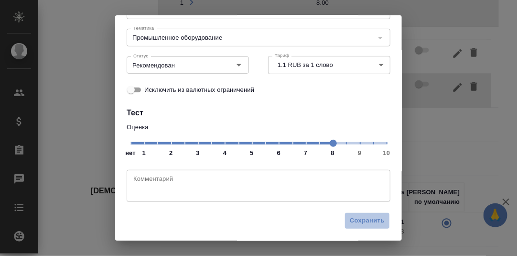
drag, startPoint x: 358, startPoint y: 220, endPoint x: 430, endPoint y: 191, distance: 77.7
click at [358, 220] on span "Сохранить" at bounding box center [367, 220] width 35 height 11
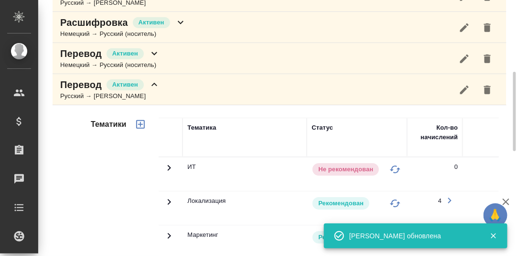
scroll to position [0, 0]
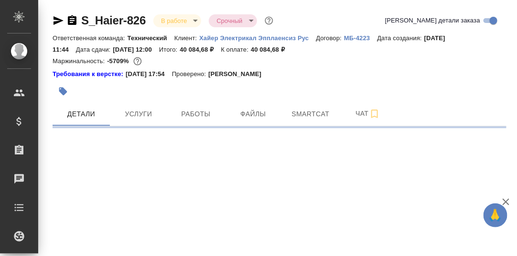
select select "RU"
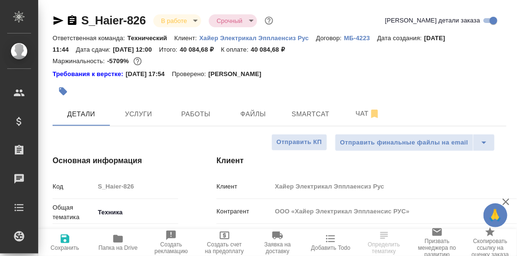
type textarea "x"
click at [121, 235] on icon "button" at bounding box center [117, 238] width 11 height 11
type textarea "x"
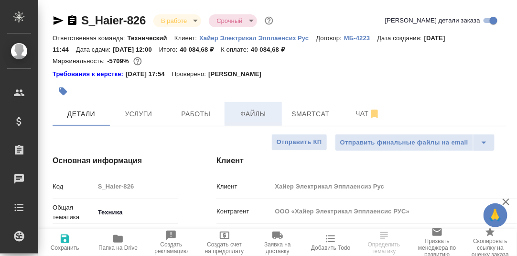
type textarea "x"
select select "RU"
type textarea "x"
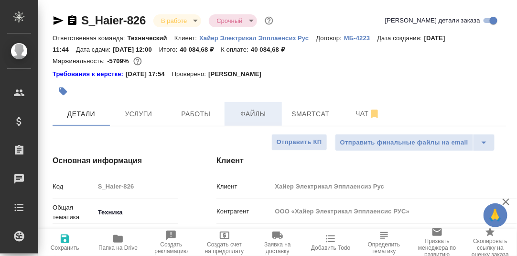
type textarea "x"
click at [116, 241] on icon "button" at bounding box center [118, 239] width 10 height 8
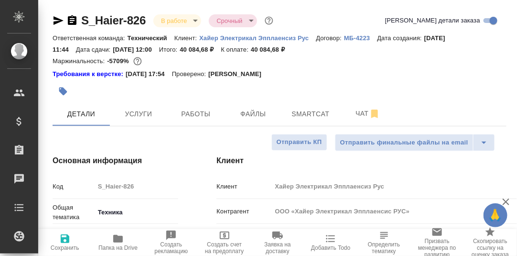
type textarea "x"
